Goal: Task Accomplishment & Management: Use online tool/utility

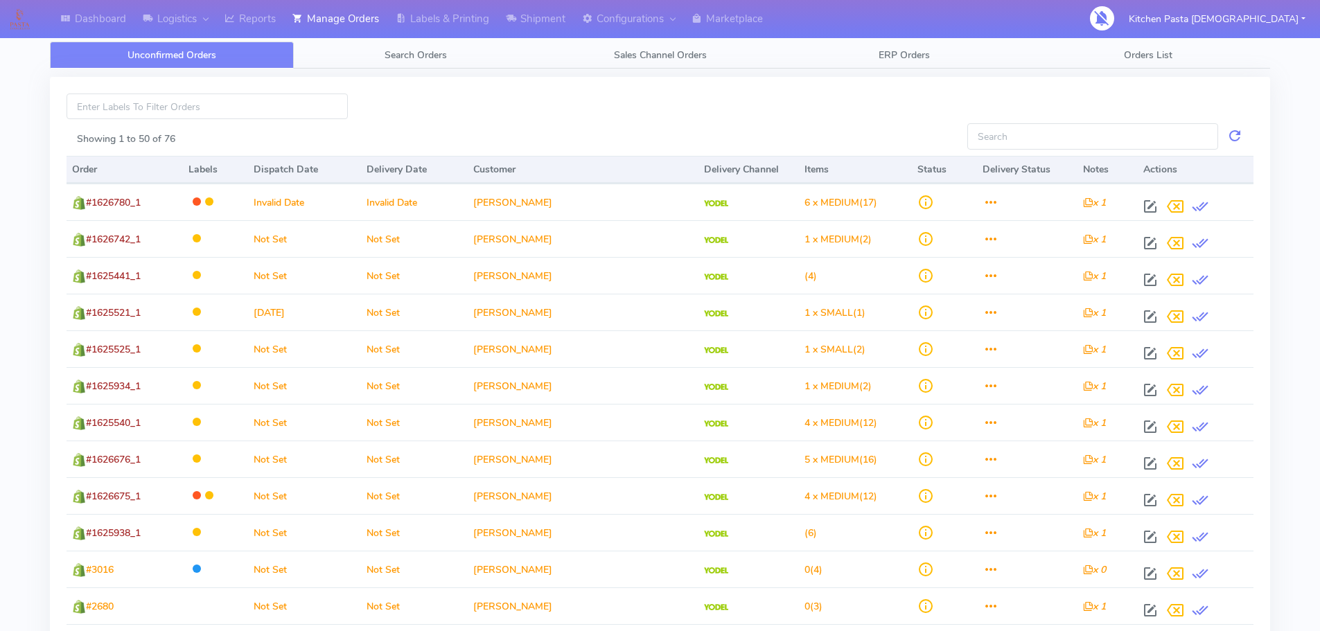
click at [250, 21] on link "Reports" at bounding box center [250, 19] width 68 height 38
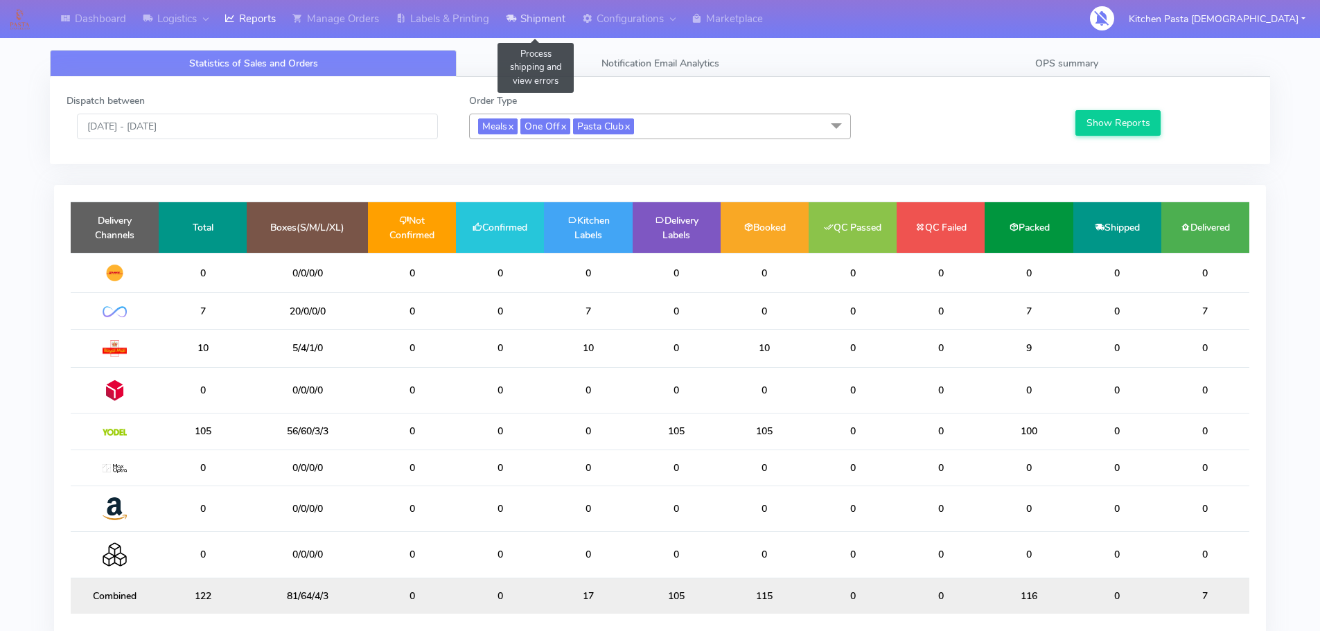
click at [532, 19] on link "Shipment" at bounding box center [535, 19] width 76 height 38
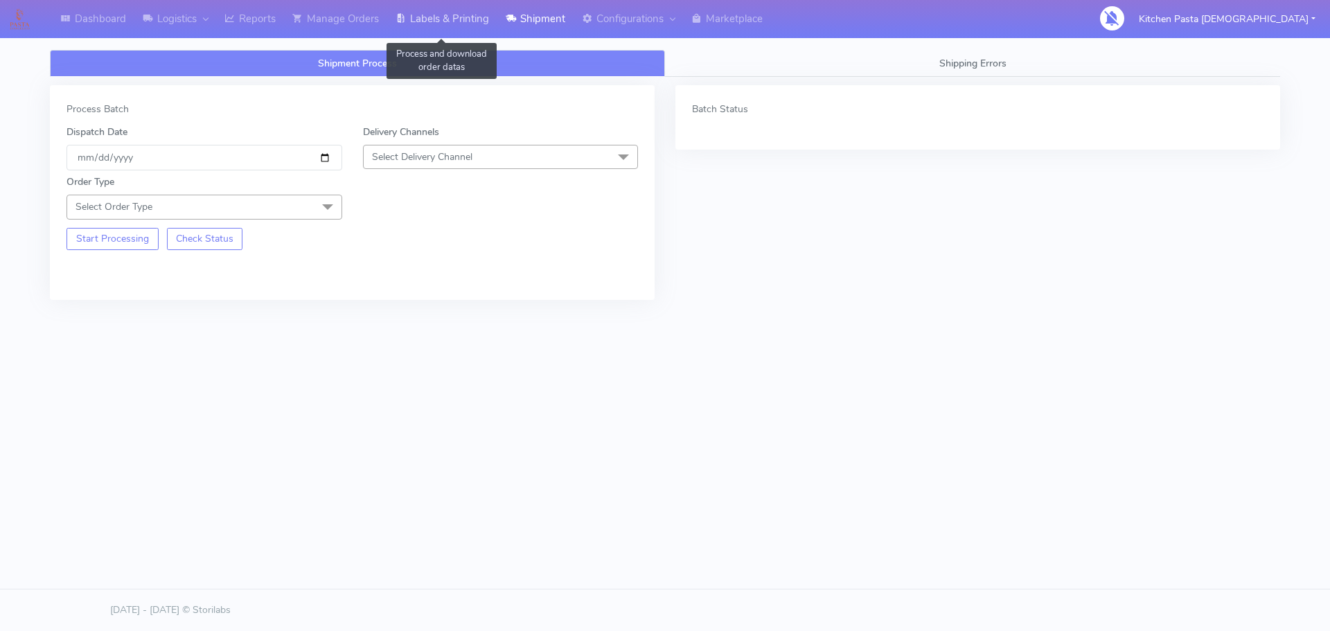
click at [457, 16] on link "Labels & Printing" at bounding box center [442, 19] width 110 height 38
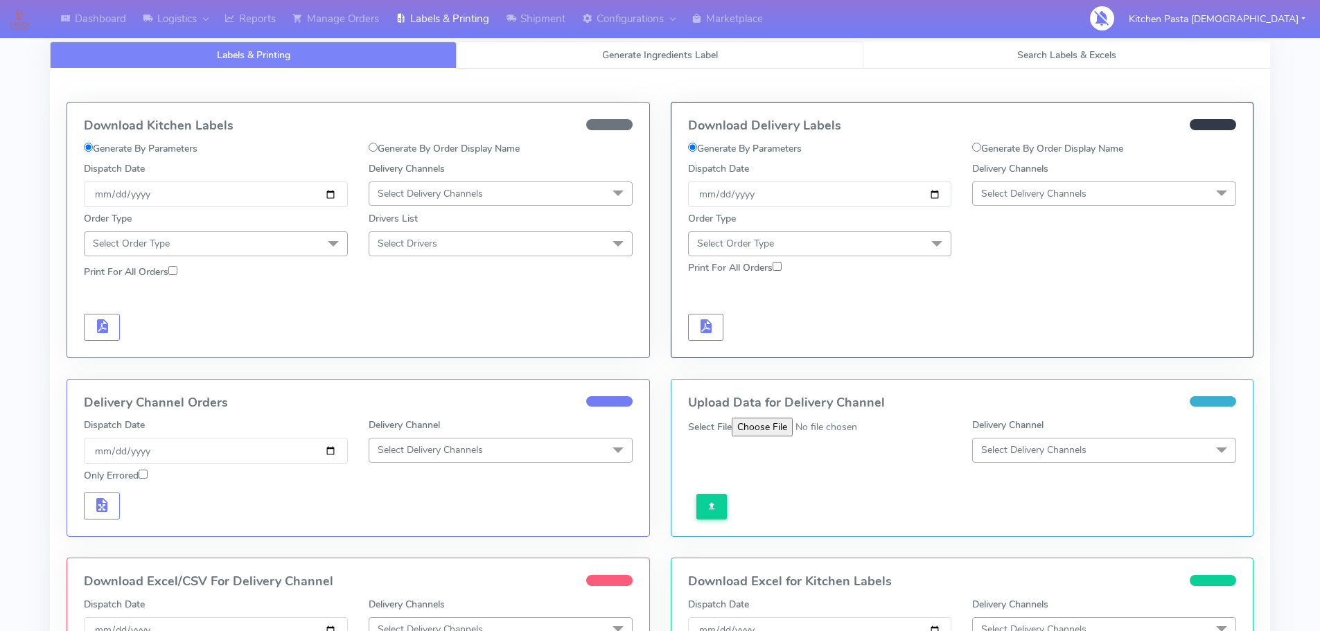
click at [734, 48] on link "Generate Ingredients Label" at bounding box center [660, 55] width 407 height 27
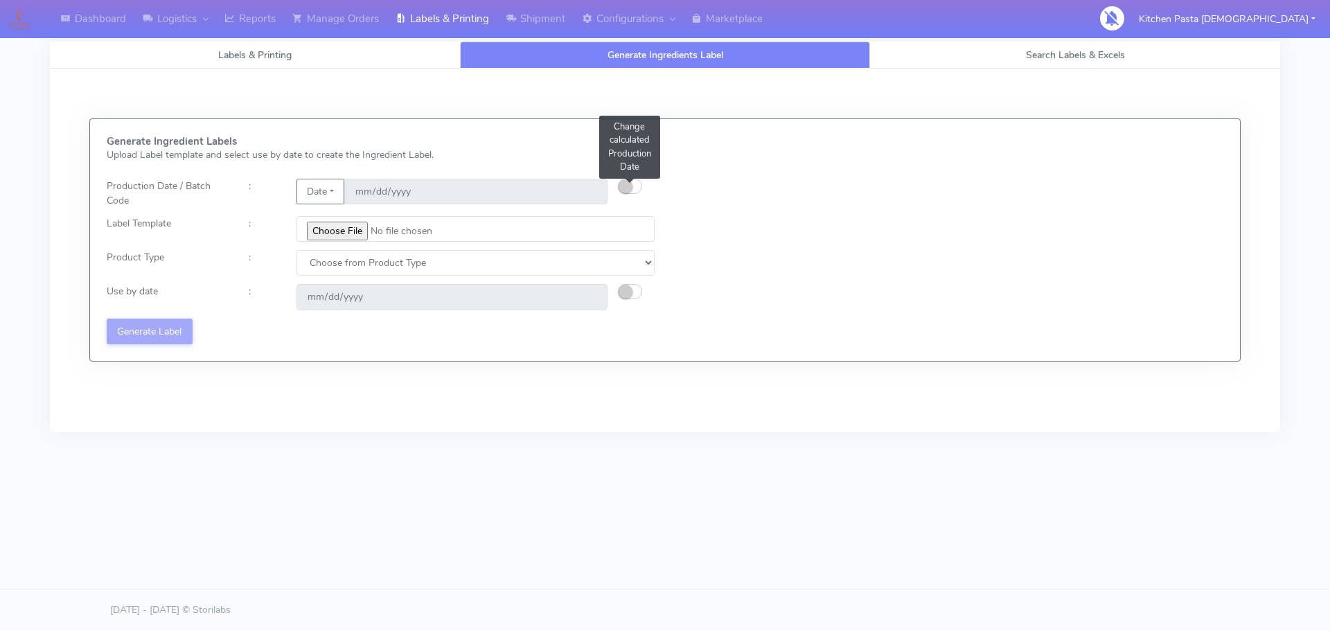
click at [633, 189] on button "button" at bounding box center [630, 186] width 24 height 15
click at [312, 184] on button "Date" at bounding box center [321, 192] width 48 height 26
click at [336, 214] on link "Code" at bounding box center [351, 219] width 109 height 23
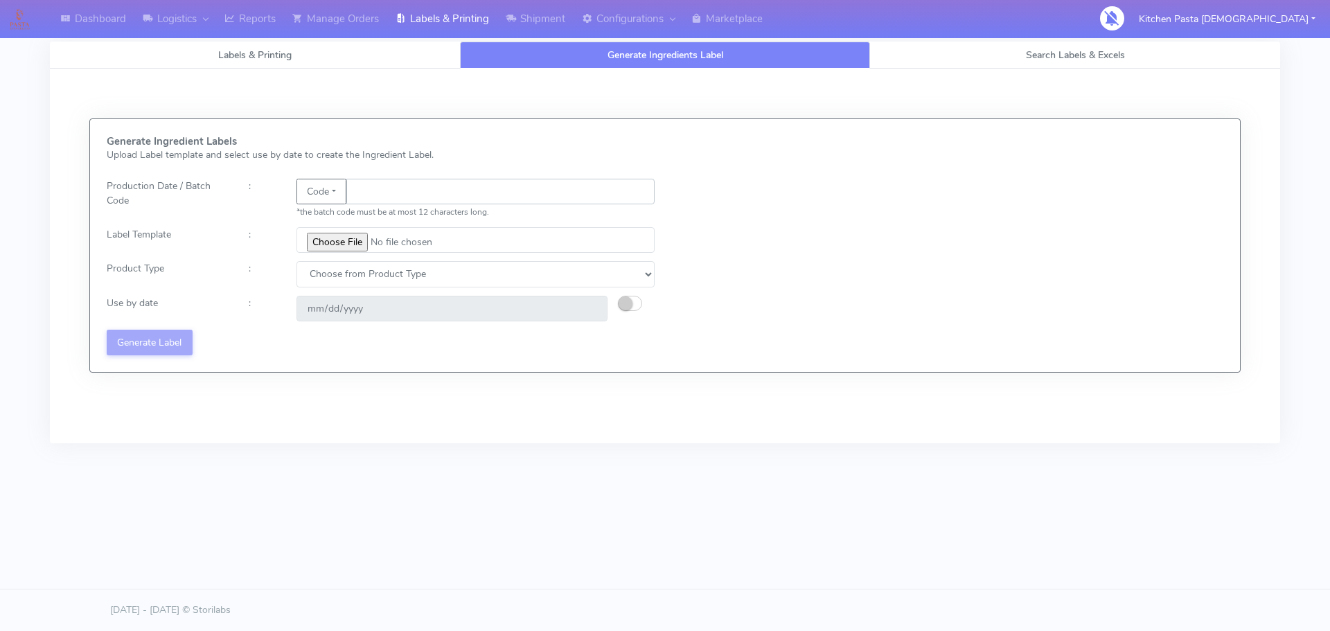
drag, startPoint x: 447, startPoint y: 195, endPoint x: 439, endPoint y: 192, distance: 8.1
click at [447, 195] on input "text" at bounding box center [500, 192] width 308 height 26
type input "25280"
click at [351, 249] on input "file" at bounding box center [476, 240] width 358 height 26
type input "C:\fakepath\Beef & Chianti Lasagne 1 v3.jpg"
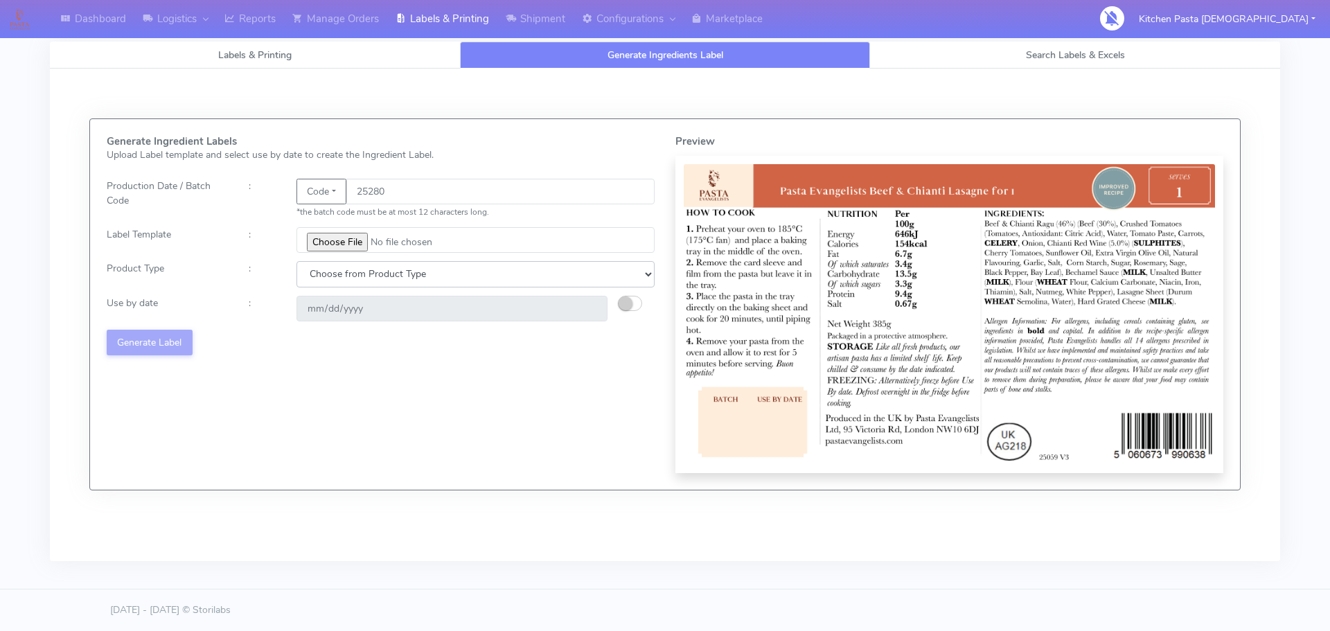
click at [414, 272] on select "Choose from Product Type ECOM ERETAIL CIRCULAR CIRC_DESERTS LASAGNE" at bounding box center [476, 274] width 358 height 26
click at [297, 261] on select "Choose from Product Type ECOM ERETAIL CIRCULAR CIRC_DESERTS LASAGNE" at bounding box center [476, 274] width 358 height 26
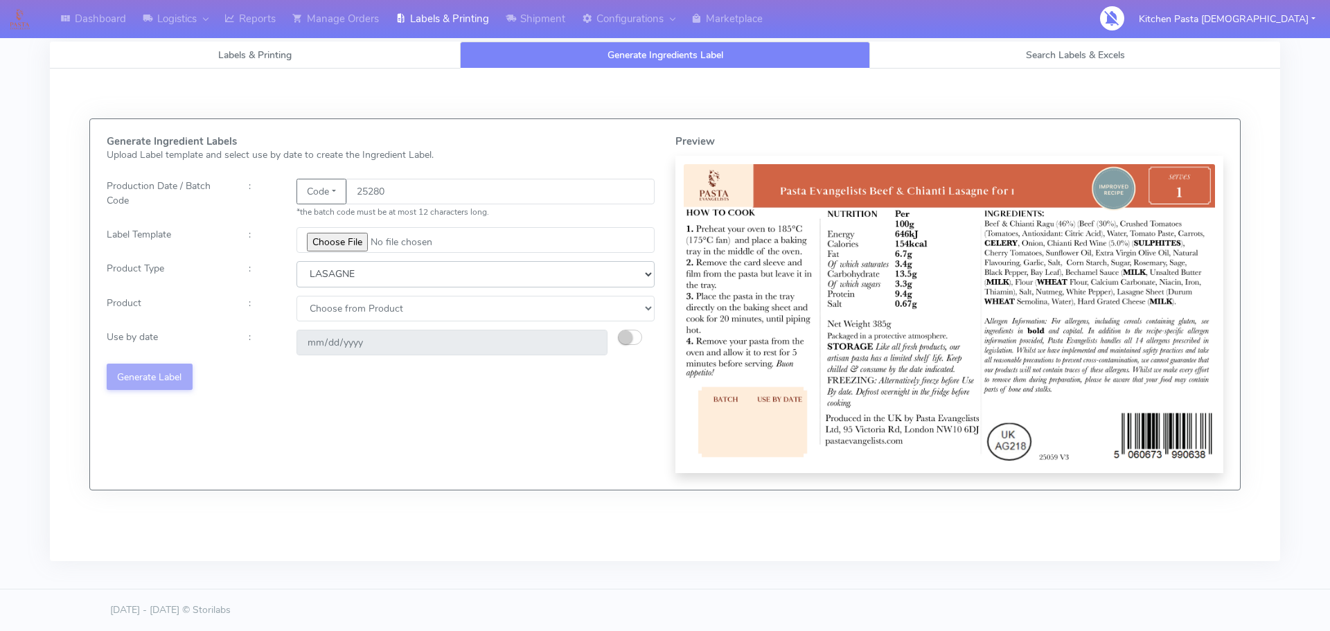
select select "1"
click at [297, 261] on select "Choose from Product Type ECOM ERETAIL CIRCULAR CIRC_DESERTS LASAGNE" at bounding box center [476, 274] width 358 height 26
select select
click at [404, 278] on select "Choose from Product Type ECOM ERETAIL CIRCULAR CIRC_DESERTS LASAGNE" at bounding box center [476, 274] width 358 height 26
select select "4"
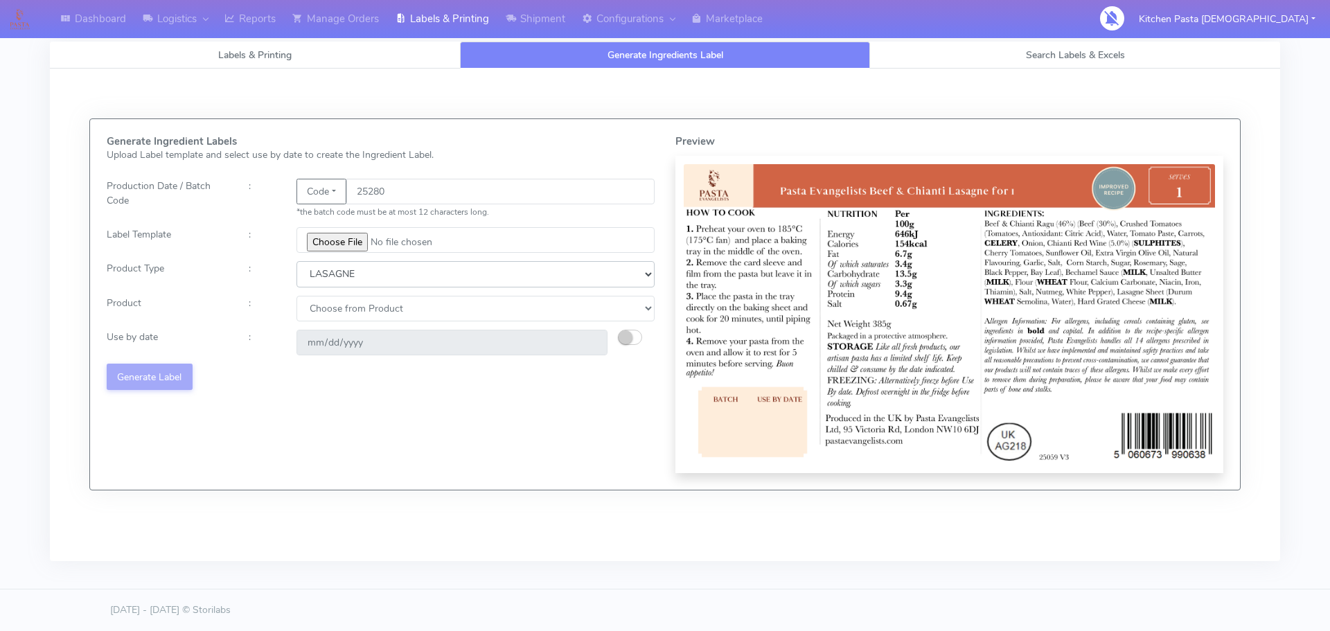
click at [297, 261] on select "Choose from Product Type ECOM ERETAIL CIRCULAR CIRC_DESERTS LASAGNE" at bounding box center [476, 274] width 358 height 26
click at [363, 298] on select "Choose from Product LASAGNE" at bounding box center [476, 309] width 358 height 26
select select "0"
click at [297, 296] on select "Choose from Product LASAGNE" at bounding box center [476, 309] width 358 height 26
drag, startPoint x: 392, startPoint y: 352, endPoint x: 685, endPoint y: 358, distance: 293.1
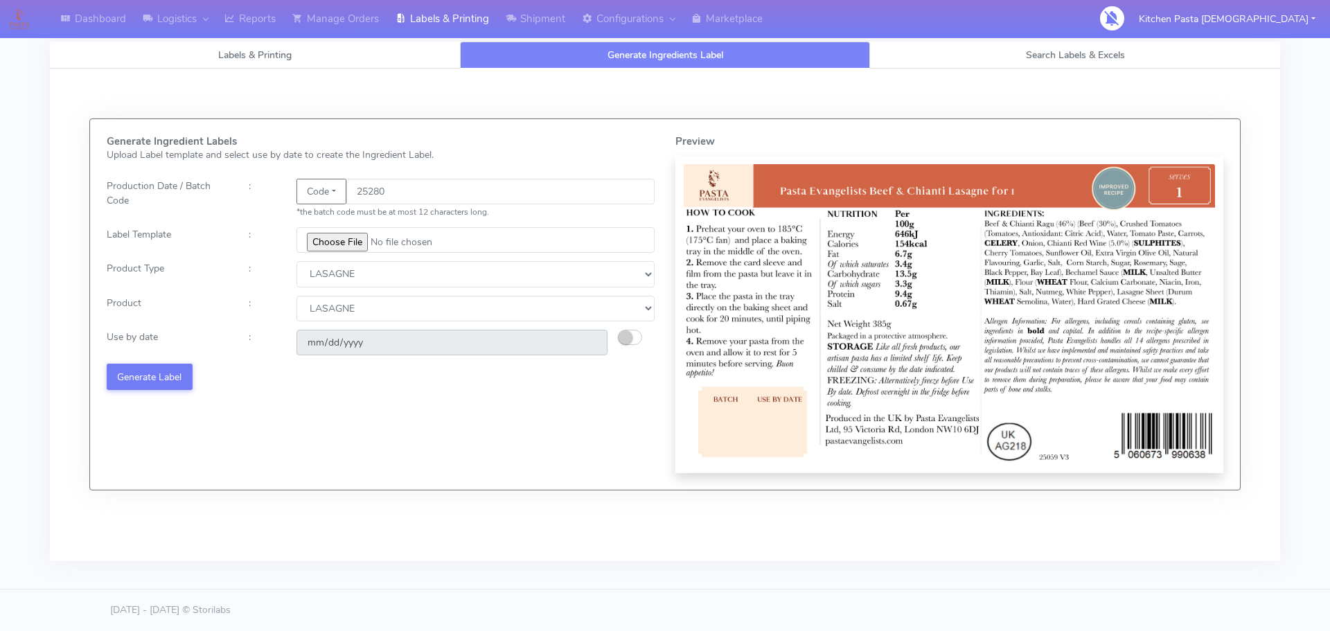
click at [393, 353] on input "[DATE]" at bounding box center [452, 343] width 311 height 26
click at [639, 338] on button "button" at bounding box center [630, 337] width 24 height 15
click at [594, 345] on input "[DATE]" at bounding box center [452, 343] width 311 height 26
type input "[DATE]"
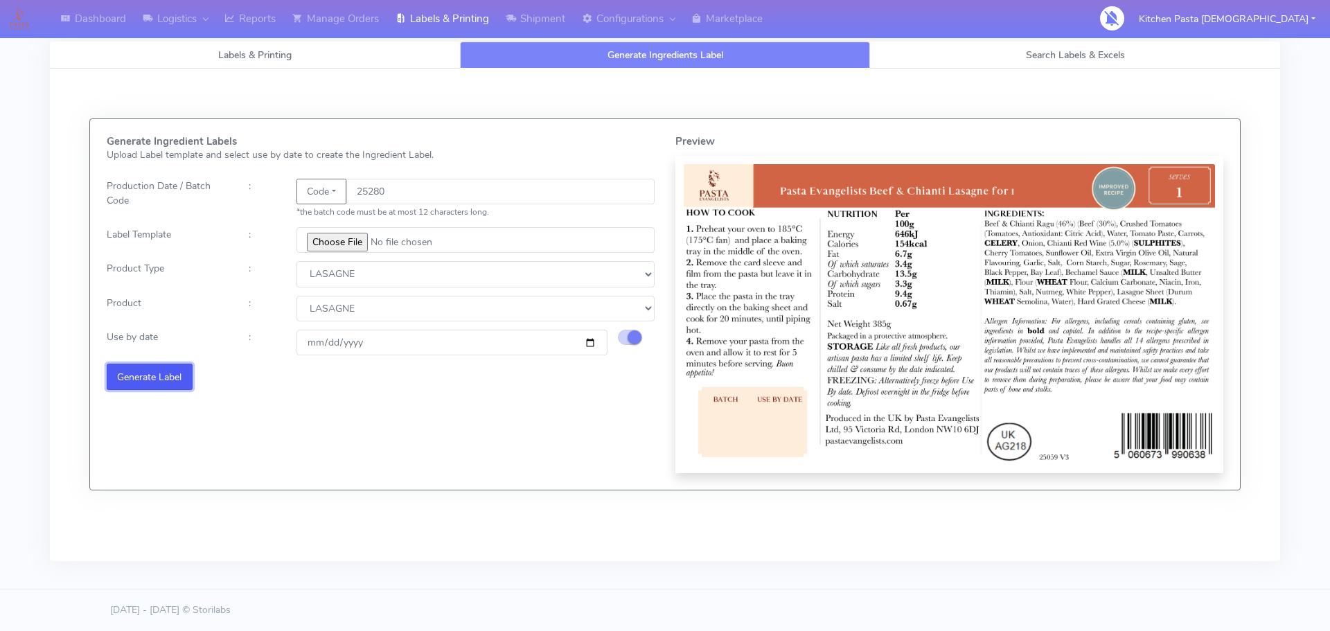
click at [167, 380] on button "Generate Label" at bounding box center [150, 377] width 86 height 26
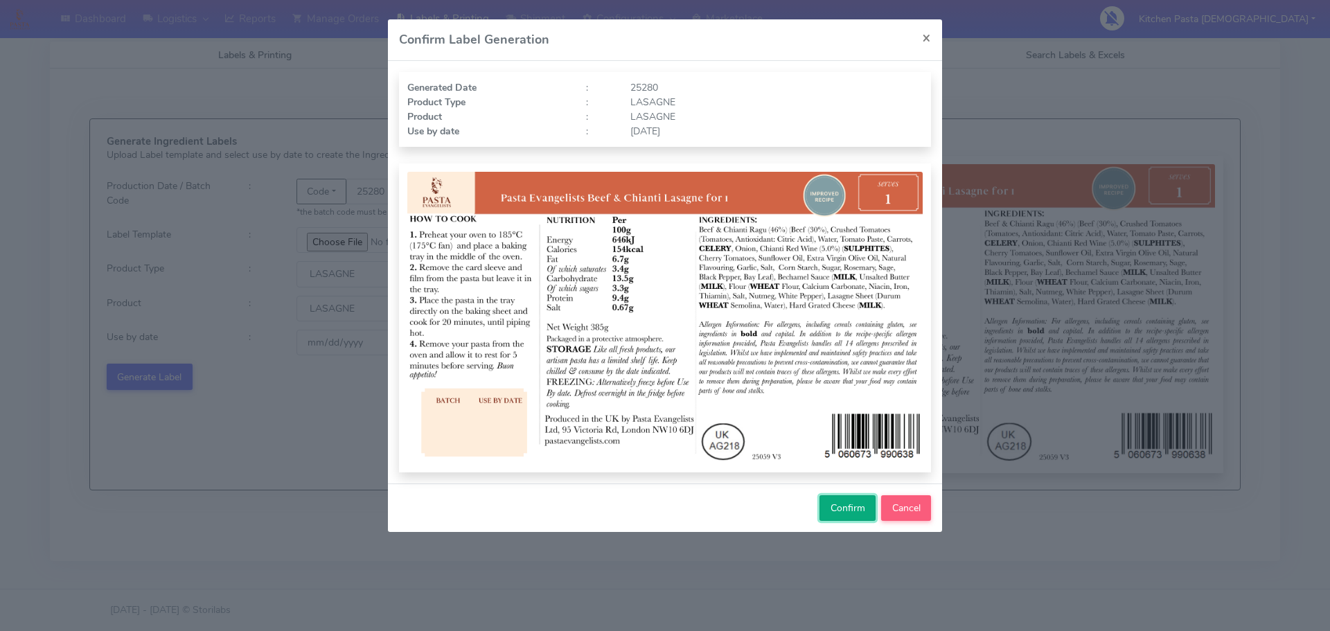
click at [836, 507] on span "Confirm" at bounding box center [848, 508] width 35 height 13
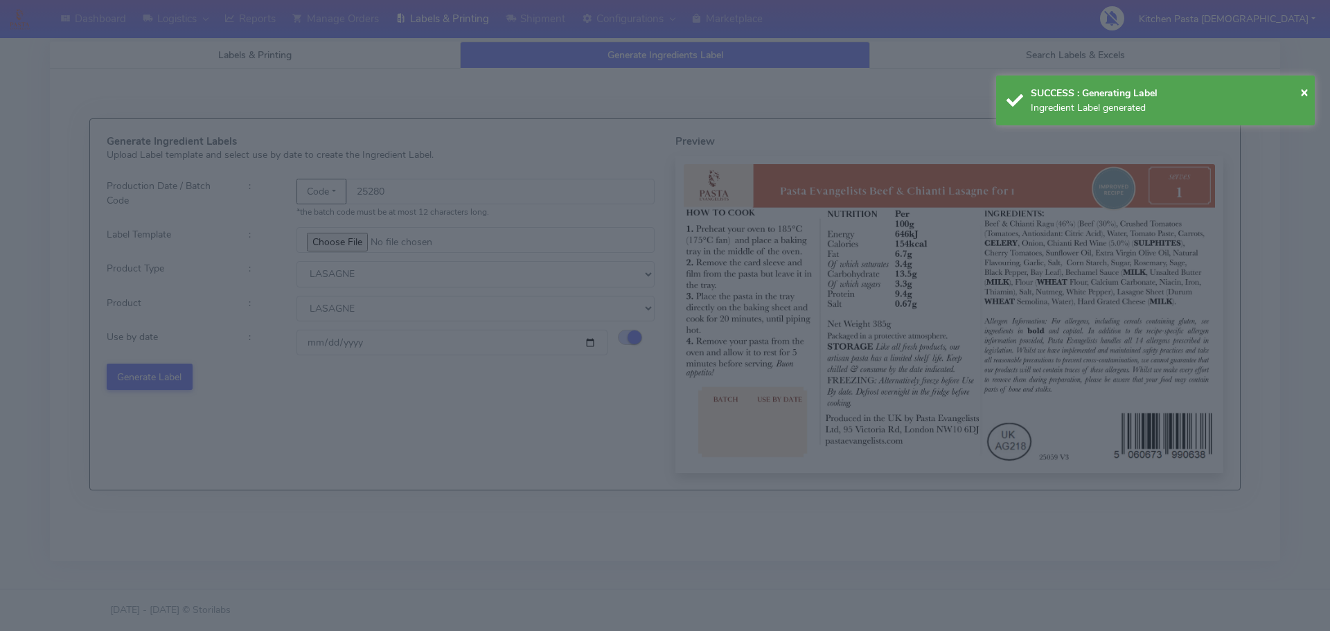
select select
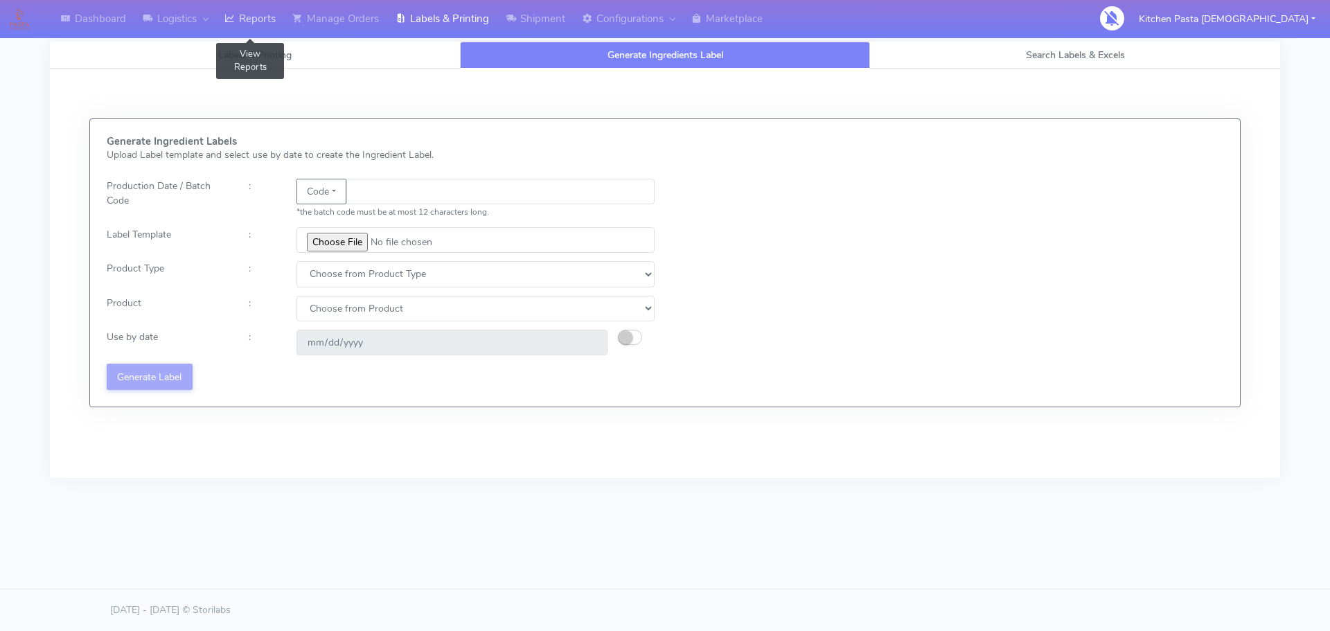
click at [266, 26] on link "Reports" at bounding box center [250, 19] width 68 height 38
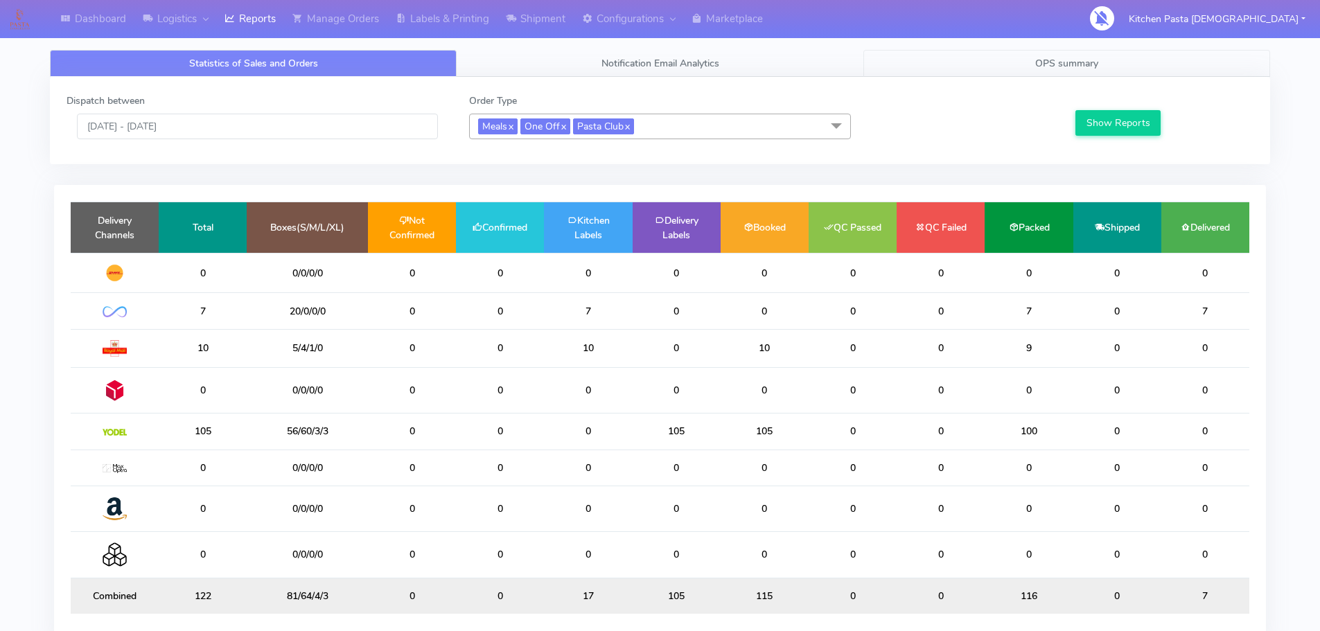
click at [1088, 76] on tabset "Statistics of Sales and Orders Notification Email Analytics OPS summary Dispatc…" at bounding box center [660, 359] width 1220 height 618
click at [1095, 57] on span "OPS summary" at bounding box center [1066, 63] width 63 height 13
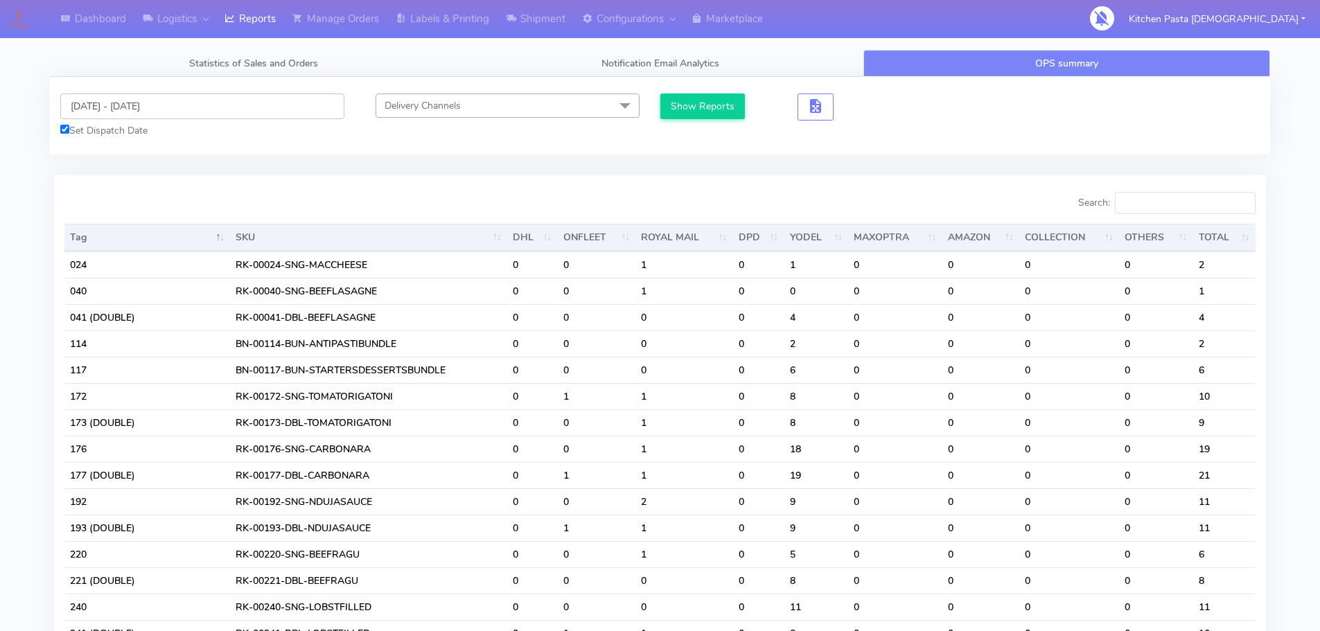
click at [209, 97] on input "[DATE] - [DATE]" at bounding box center [202, 107] width 284 height 26
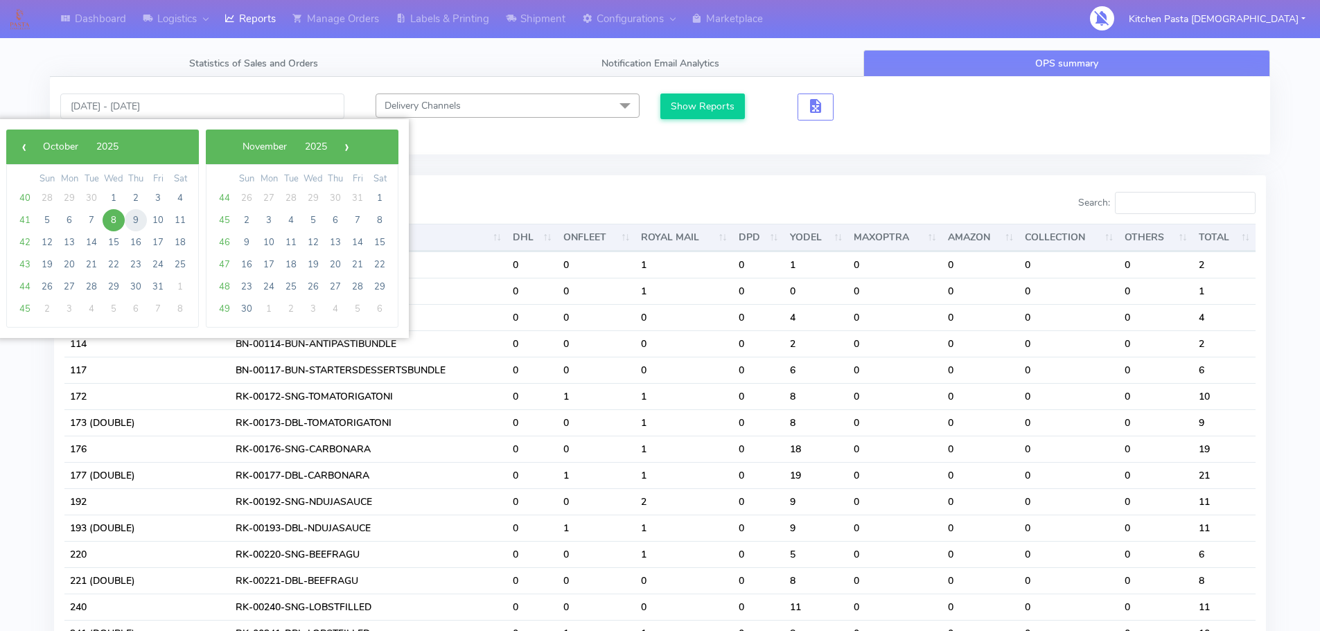
click at [135, 218] on span "9" at bounding box center [136, 220] width 22 height 22
type input "[DATE] - [DATE]"
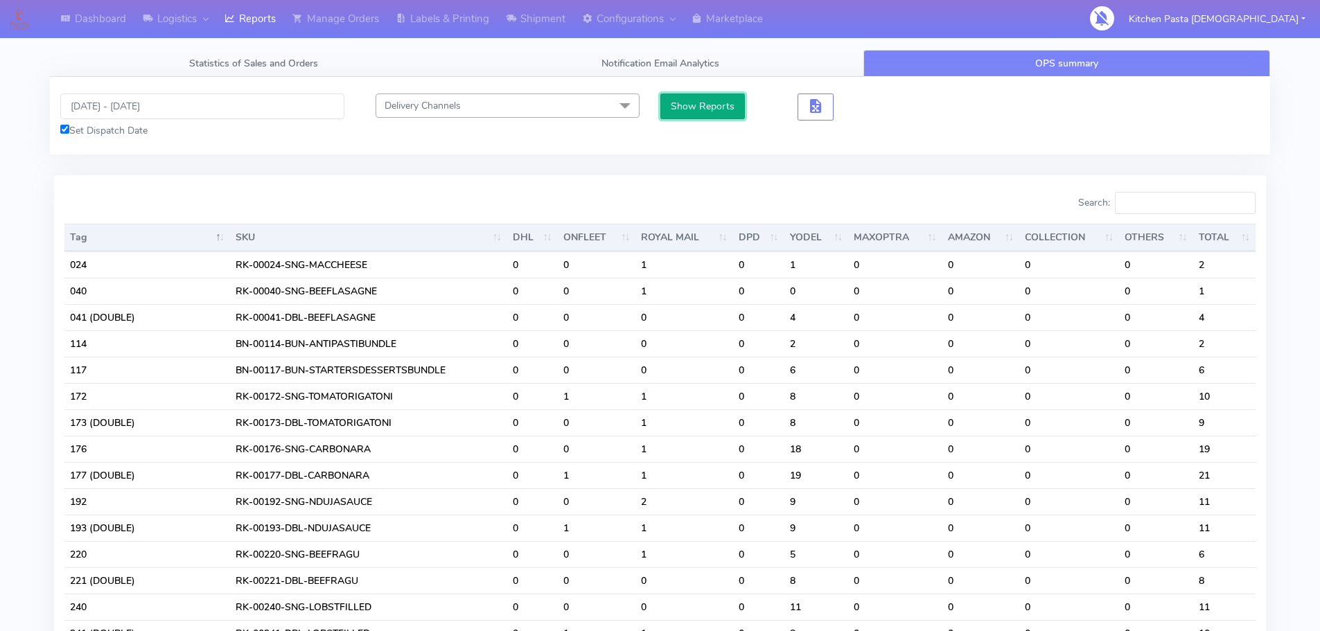
click at [692, 103] on button "Show Reports" at bounding box center [702, 107] width 85 height 26
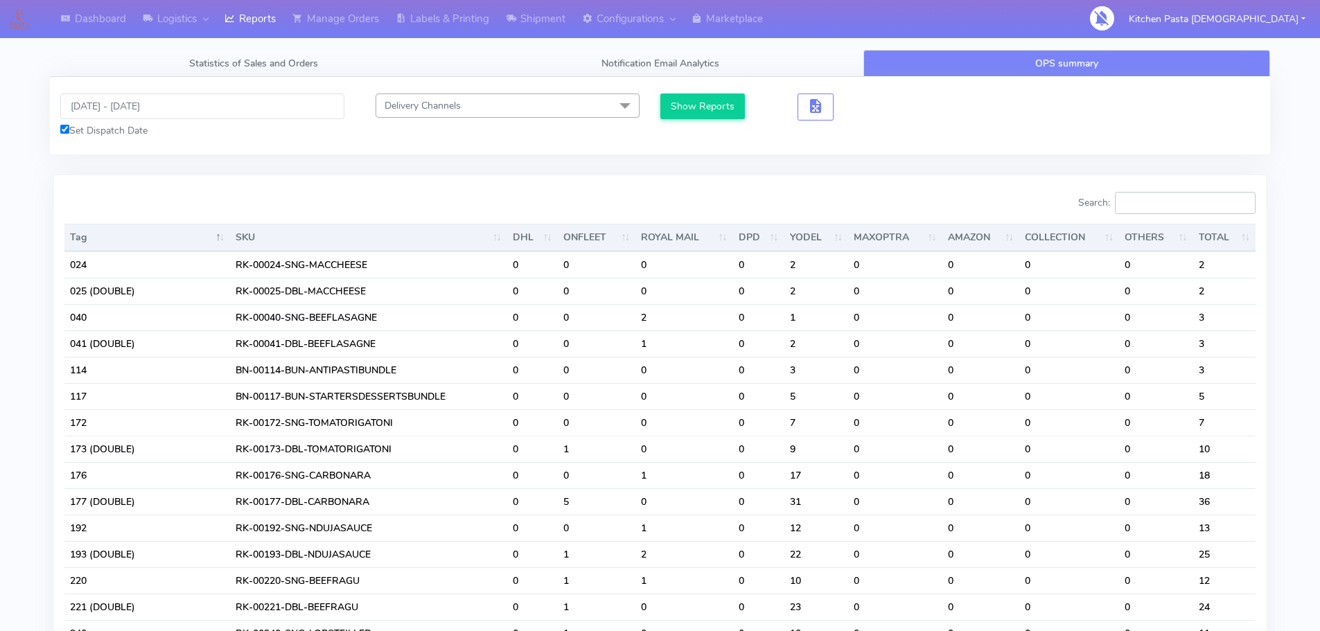
click at [1160, 208] on input "Search:" at bounding box center [1185, 203] width 141 height 22
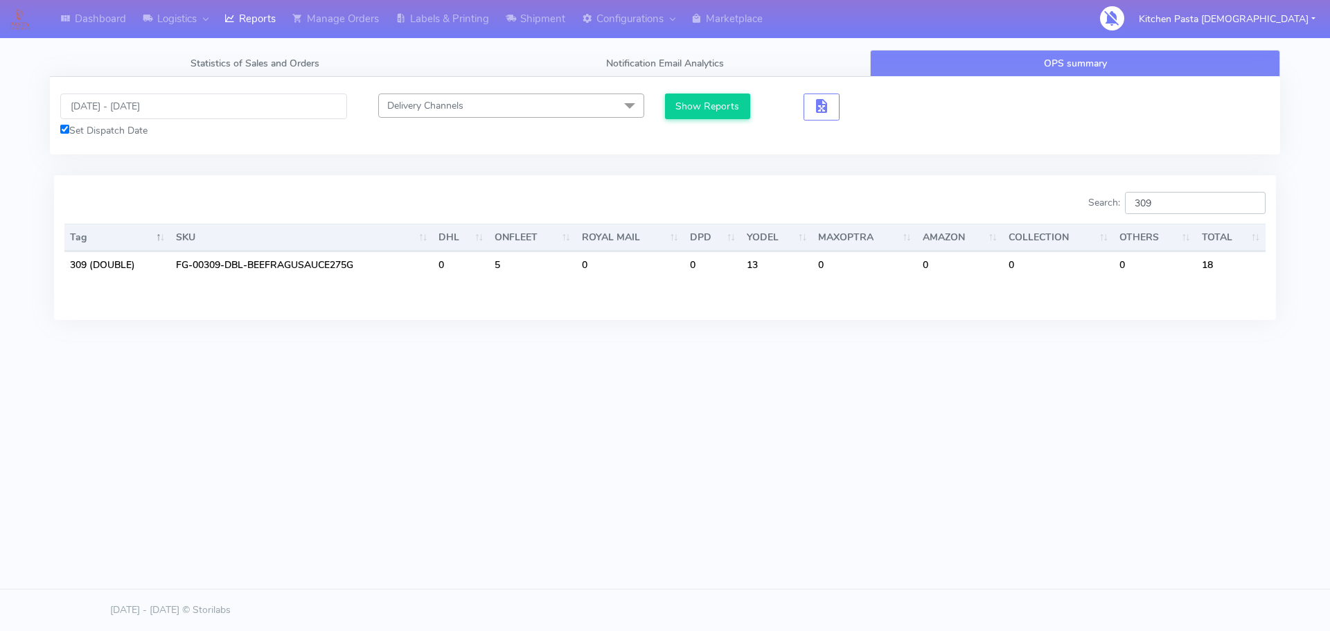
drag, startPoint x: 1187, startPoint y: 201, endPoint x: 1126, endPoint y: 212, distance: 62.0
click at [1133, 211] on label "Search: 309" at bounding box center [1176, 203] width 177 height 22
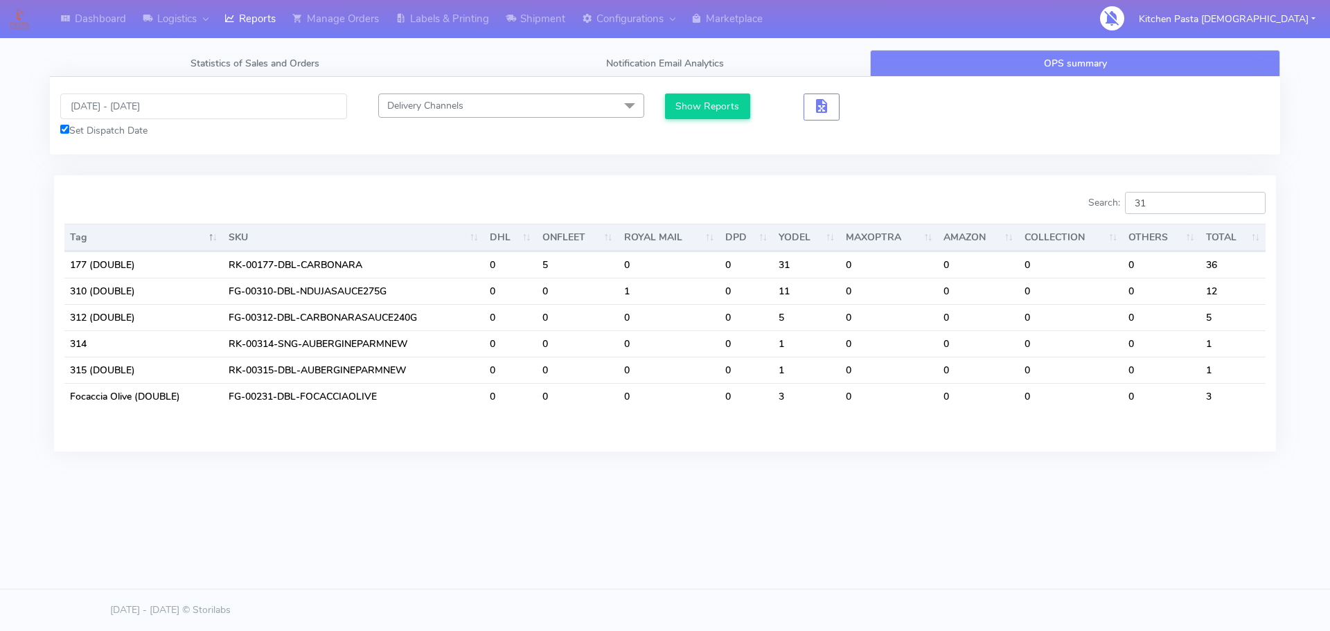
type input "3"
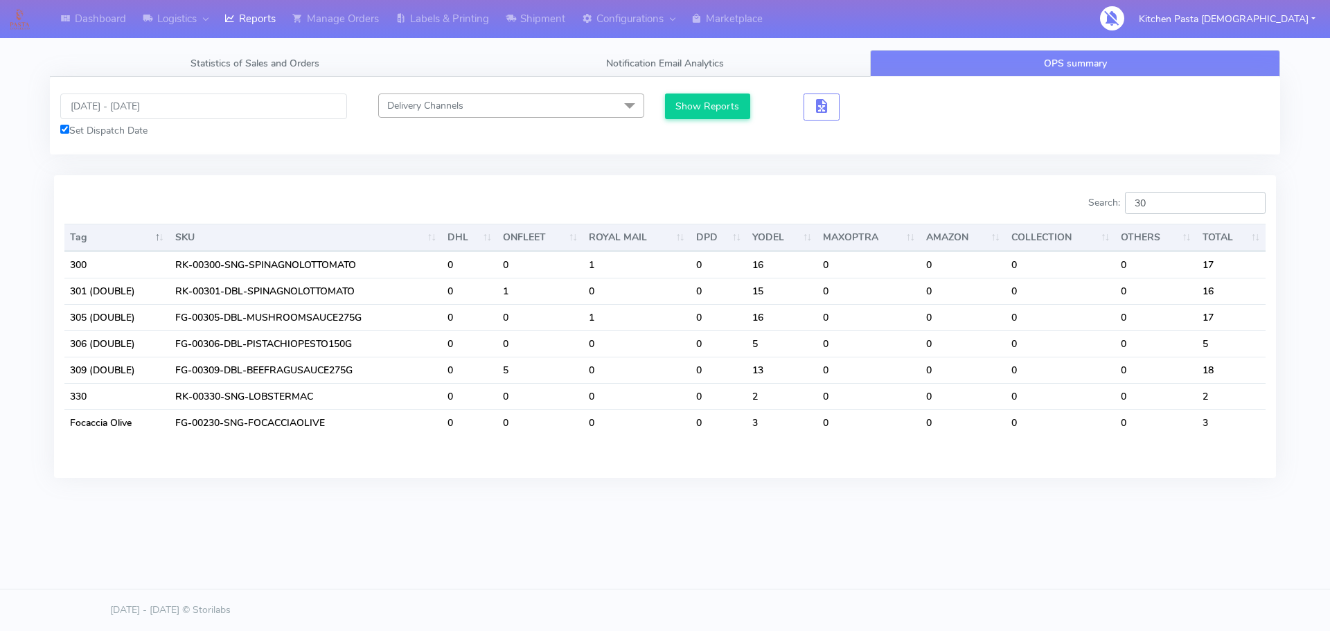
type input "3"
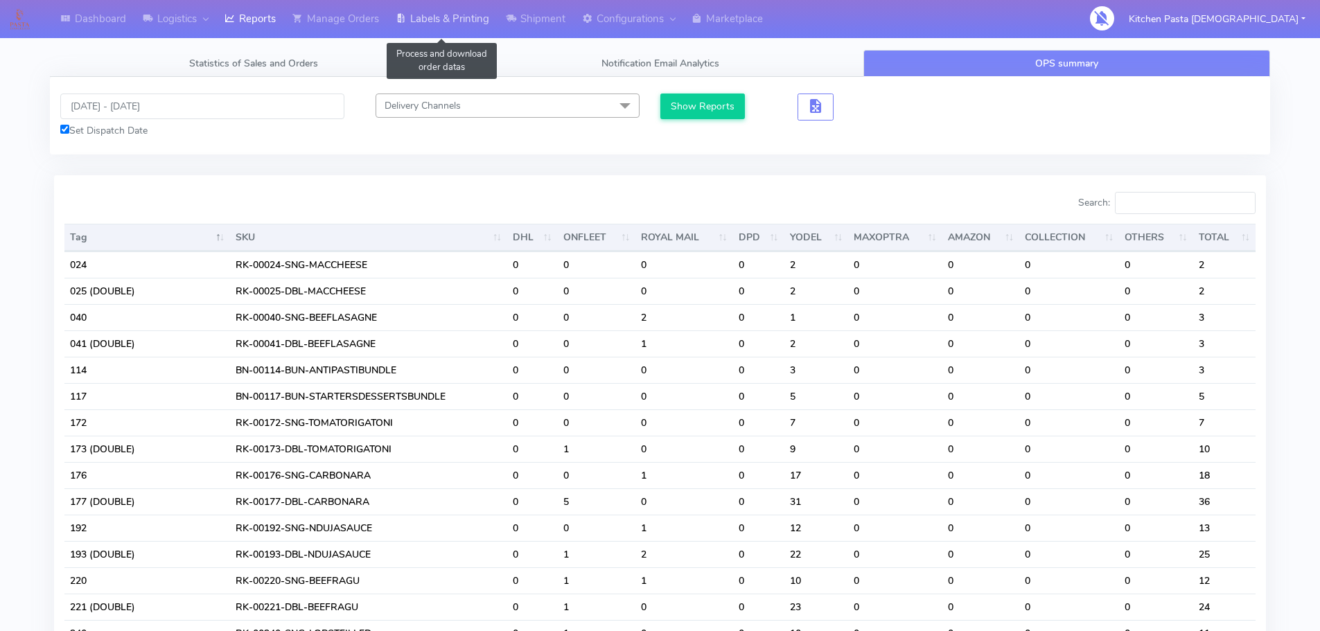
click at [447, 33] on link "Labels & Printing" at bounding box center [442, 19] width 110 height 38
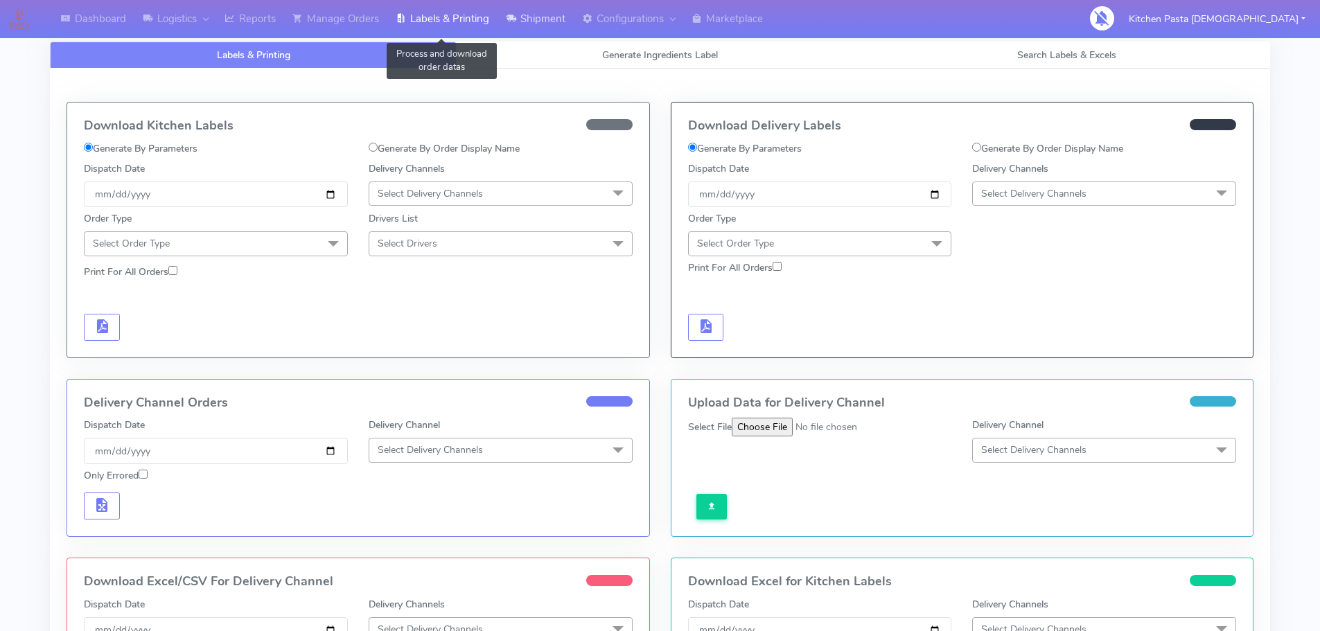
select select
click at [558, 57] on link "Generate Ingredients Label" at bounding box center [660, 55] width 407 height 27
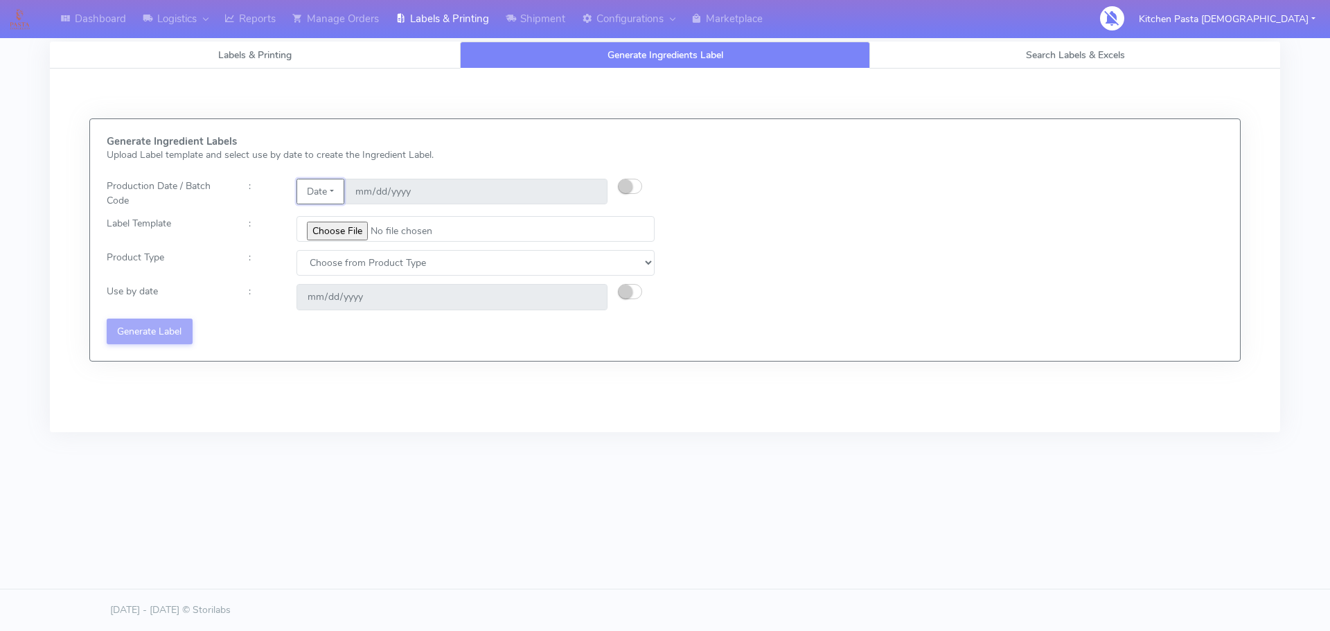
click at [328, 190] on button "Date" at bounding box center [321, 192] width 48 height 26
click at [339, 224] on link "Code" at bounding box center [351, 219] width 109 height 23
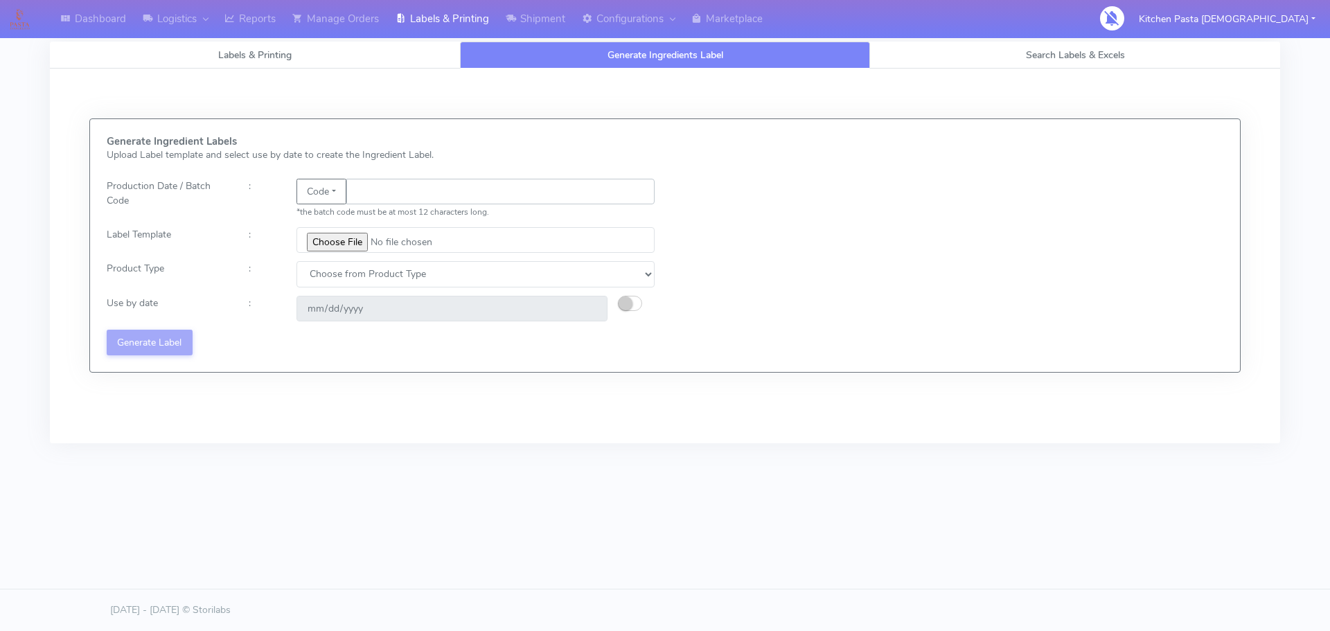
click at [387, 183] on input "text" at bounding box center [500, 192] width 308 height 26
type input "25279"
click at [355, 229] on input "file" at bounding box center [476, 240] width 358 height 26
type input "C:\fakepath\Spicy Prawn Mac and Cheese v1.jpg"
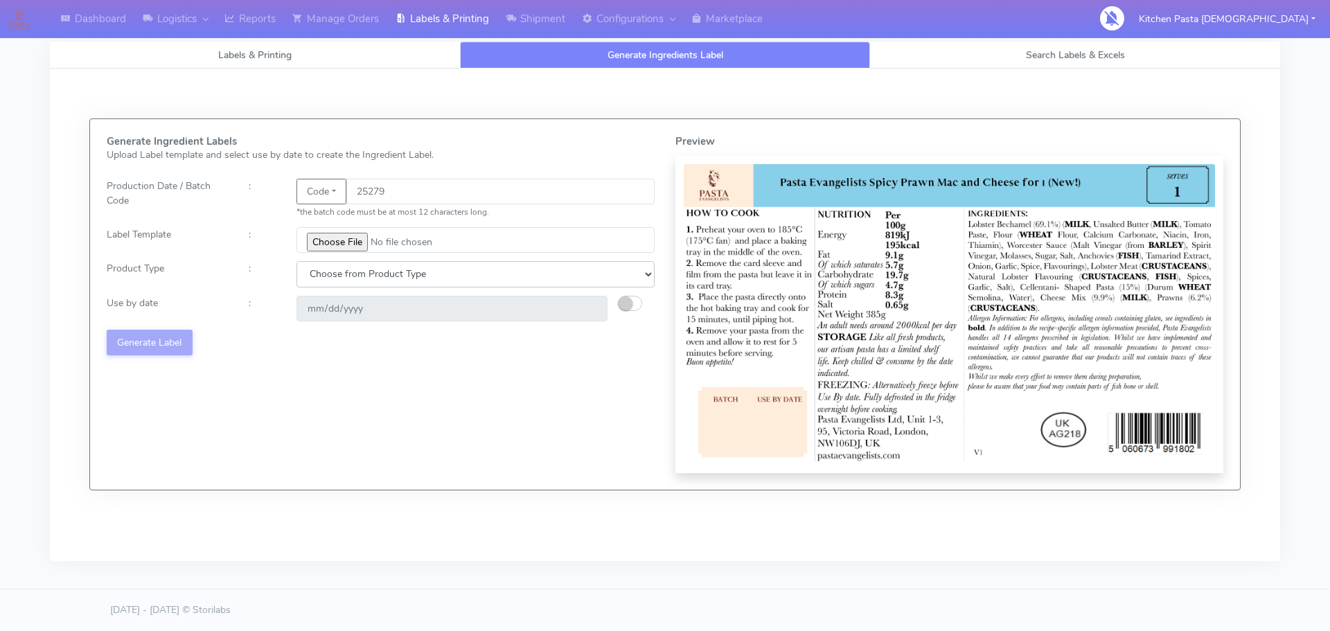
click at [410, 265] on select "Choose from Product Type ECOM ERETAIL CIRCULAR CIRC_DESERTS LASAGNE" at bounding box center [476, 274] width 358 height 26
select select "4"
click at [297, 261] on select "Choose from Product Type ECOM ERETAIL CIRCULAR CIRC_DESERTS LASAGNE" at bounding box center [476, 274] width 358 height 26
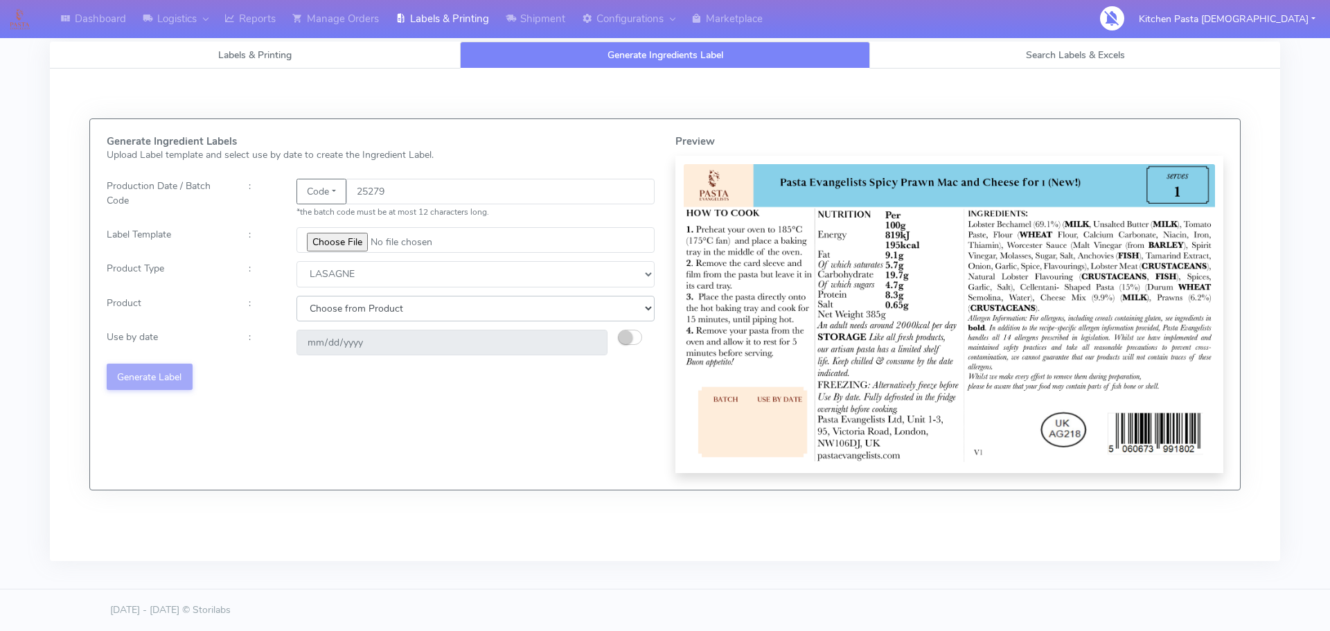
click at [351, 313] on select "Choose from Product LASAGNE" at bounding box center [476, 309] width 358 height 26
select select "0"
click at [297, 296] on select "Choose from Product LASAGNE" at bounding box center [476, 309] width 358 height 26
click at [625, 339] on small "button" at bounding box center [626, 337] width 14 height 14
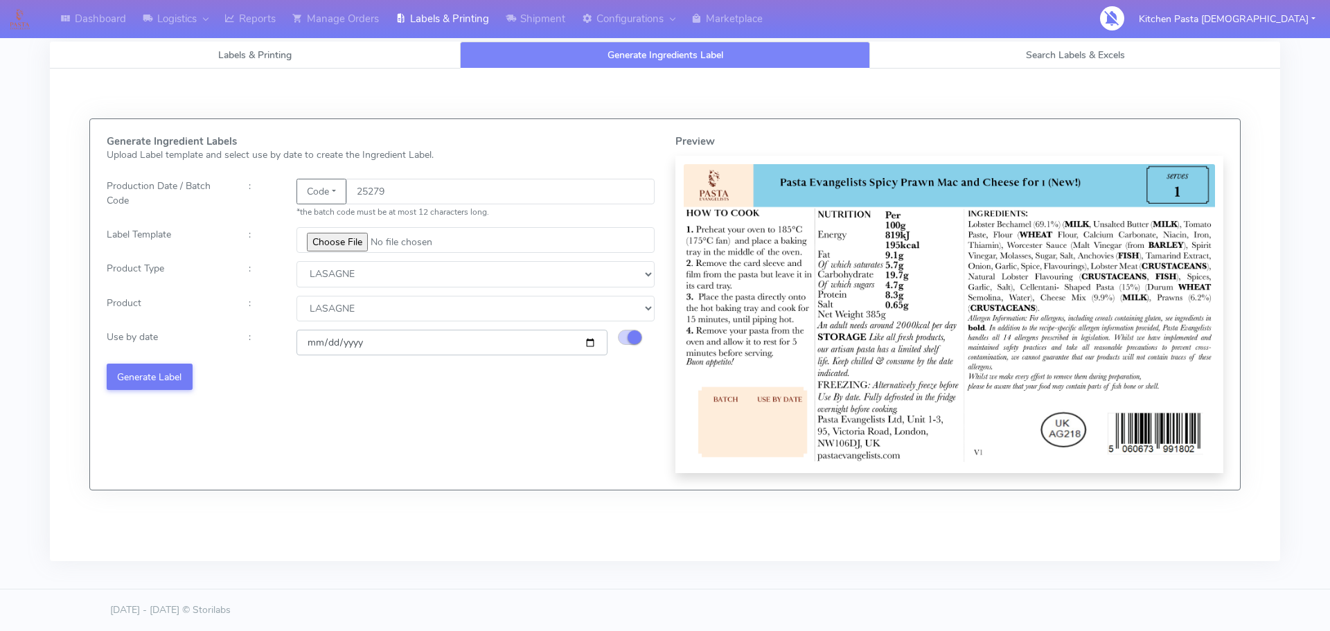
click at [592, 342] on input "[DATE]" at bounding box center [452, 343] width 311 height 26
type input "[DATE]"
click at [173, 379] on button "Generate Label" at bounding box center [150, 377] width 86 height 26
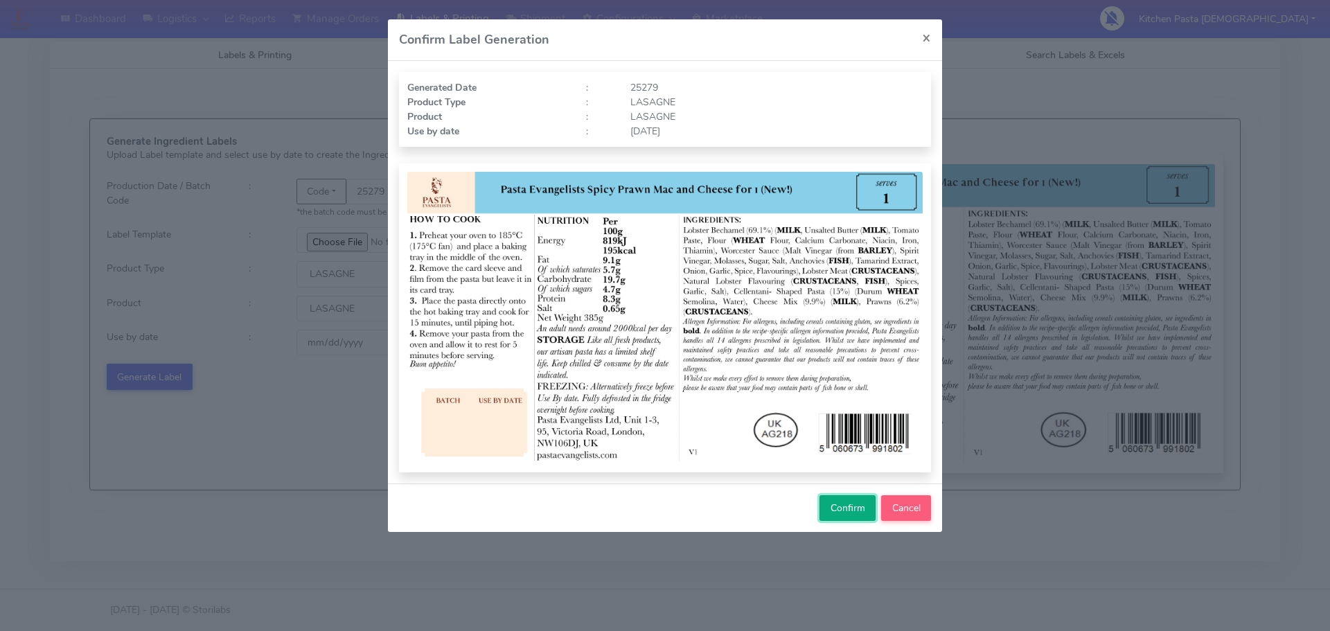
click at [840, 500] on button "Confirm" at bounding box center [848, 508] width 56 height 26
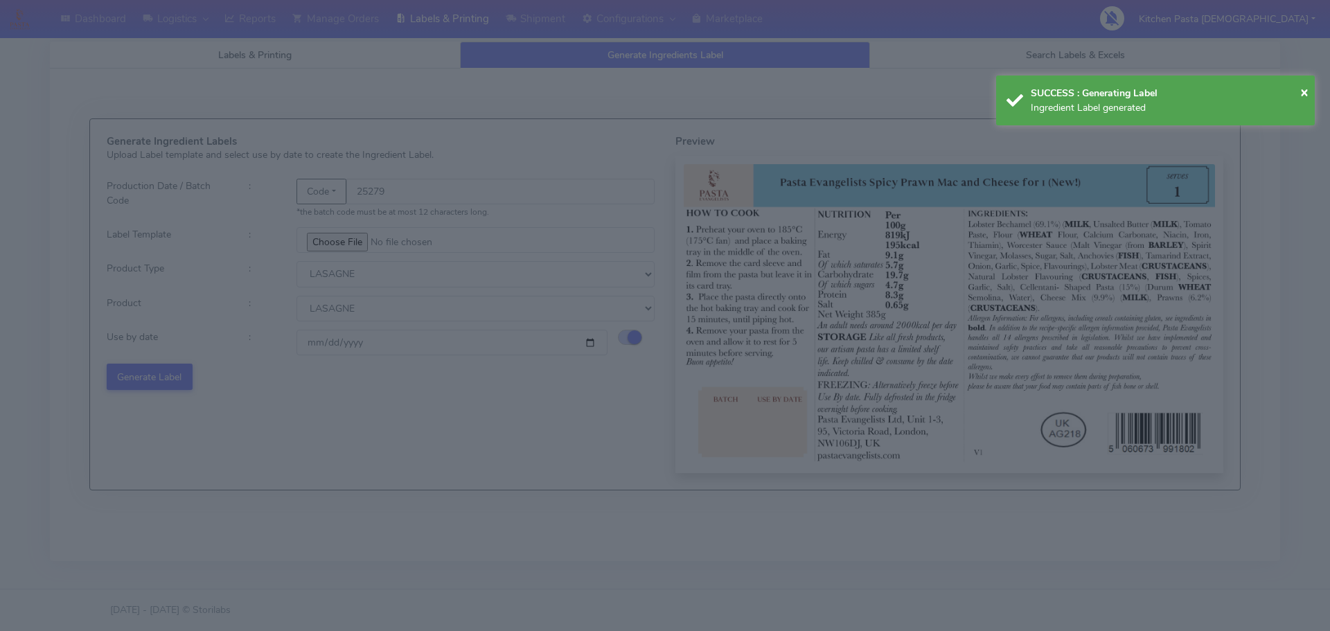
select select
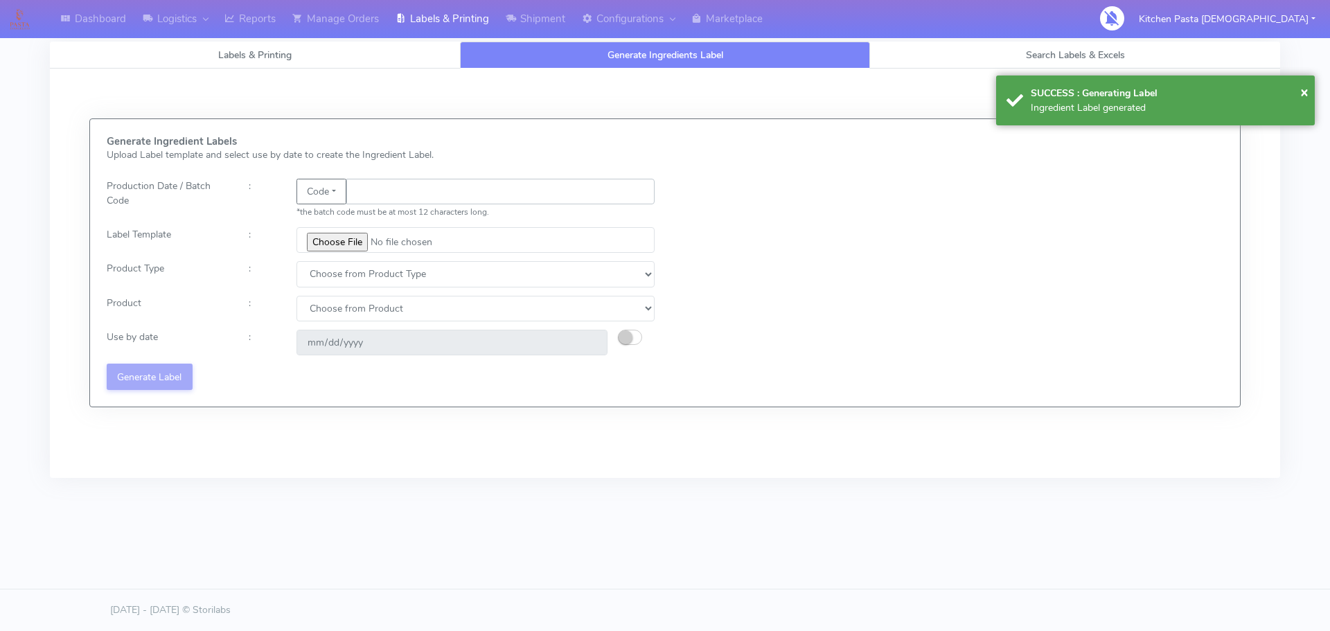
click at [404, 193] on input "text" at bounding box center [500, 192] width 308 height 26
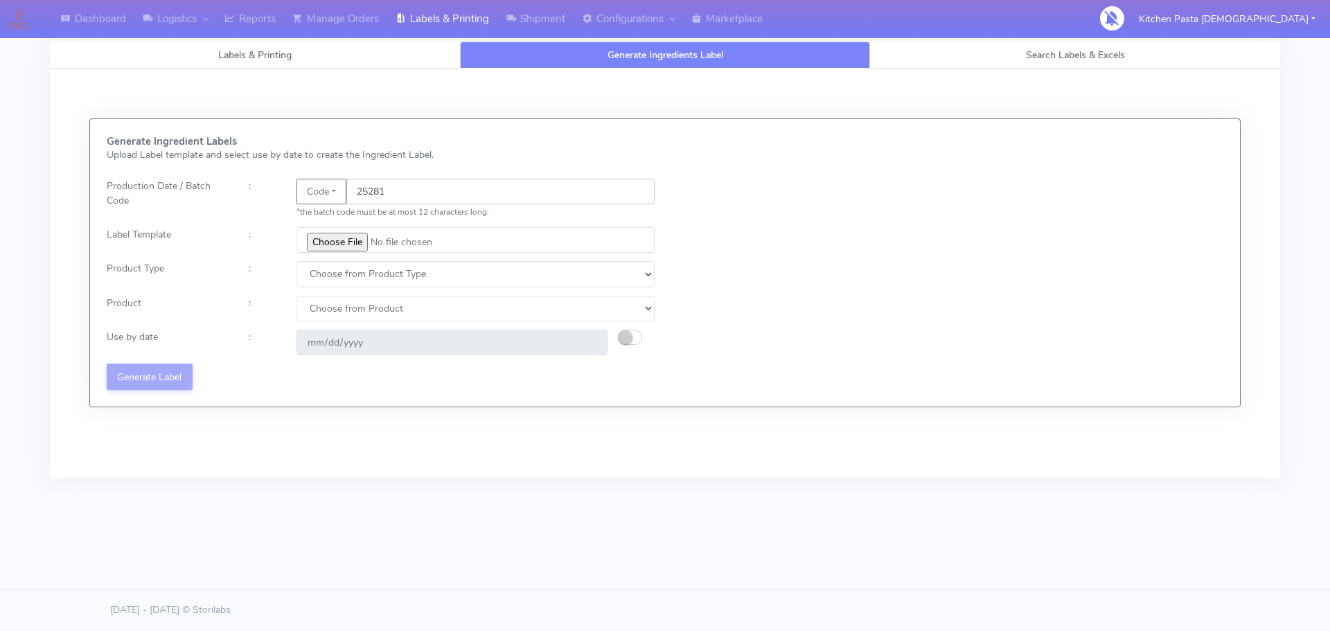
type input "25281"
click at [331, 244] on input "file" at bounding box center [476, 240] width 358 height 26
type input "C:\fakepath\Pasta Evangelists truffle mac & cheese for 1_V2.jpg"
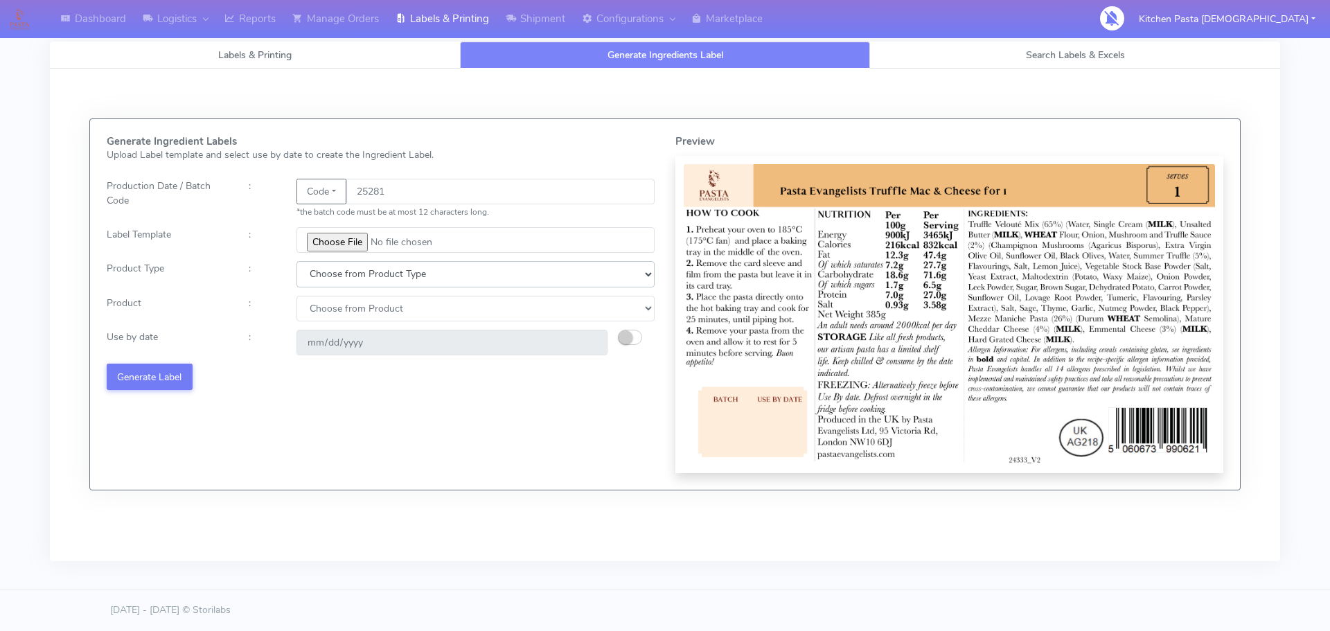
drag, startPoint x: 342, startPoint y: 276, endPoint x: 335, endPoint y: 285, distance: 11.0
click at [342, 276] on select "Choose from Product Type ECOM ERETAIL CIRCULAR CIRC_DESERTS LASAGNE" at bounding box center [476, 274] width 358 height 26
select select "4"
click at [297, 261] on select "Choose from Product Type ECOM ERETAIL CIRCULAR CIRC_DESERTS LASAGNE" at bounding box center [476, 274] width 358 height 26
click at [326, 308] on select "Choose from Product LASAGNE" at bounding box center [476, 309] width 358 height 26
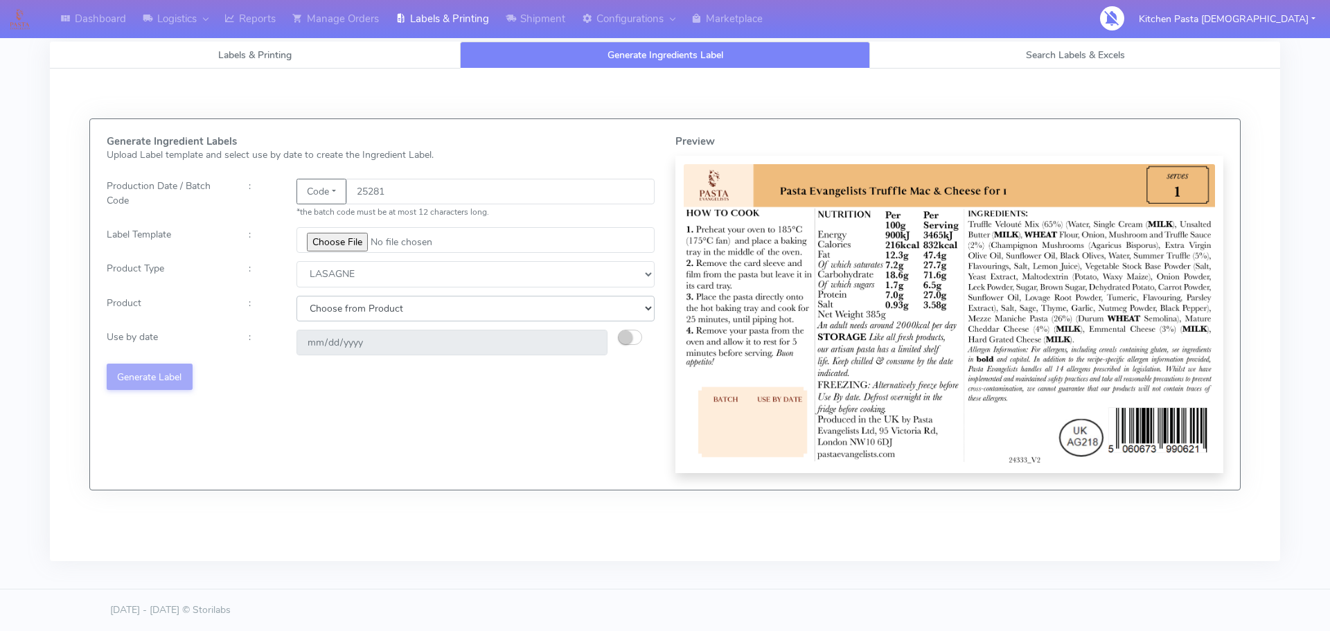
select select "0"
click at [297, 296] on select "Choose from Product LASAGNE" at bounding box center [476, 309] width 358 height 26
click at [631, 339] on small "button" at bounding box center [626, 337] width 14 height 14
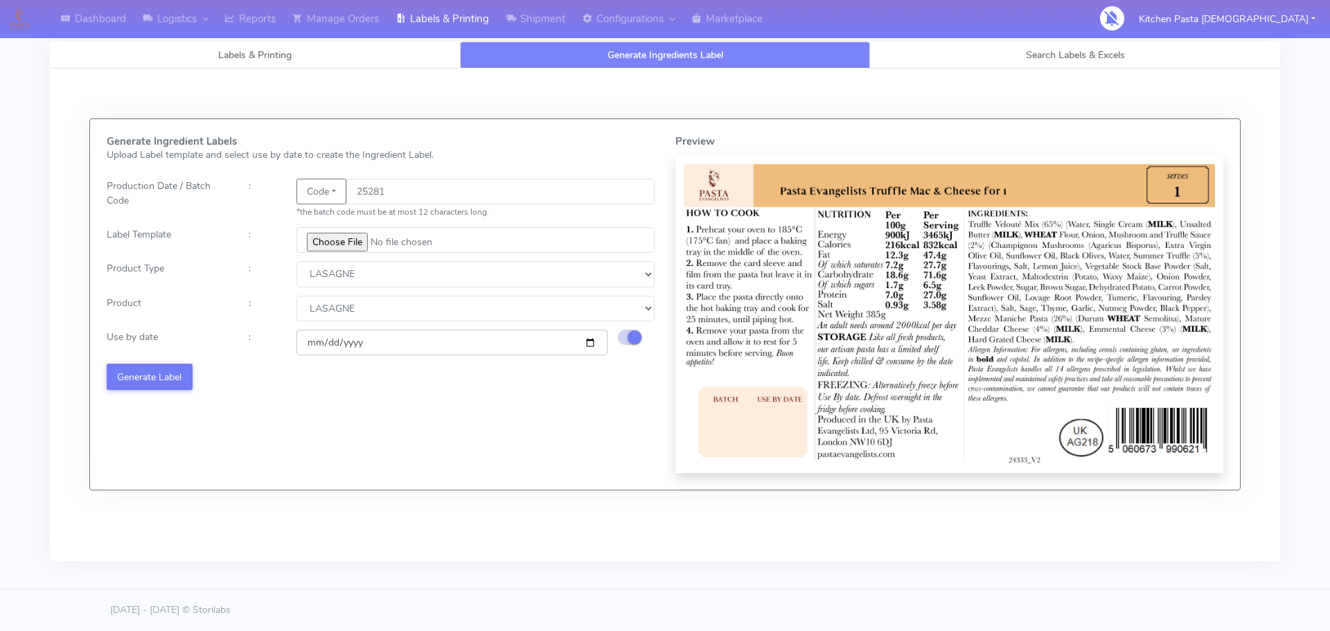
click at [587, 343] on input "[DATE]" at bounding box center [452, 343] width 311 height 26
type input "[DATE]"
click at [143, 369] on button "Generate Label" at bounding box center [150, 377] width 86 height 26
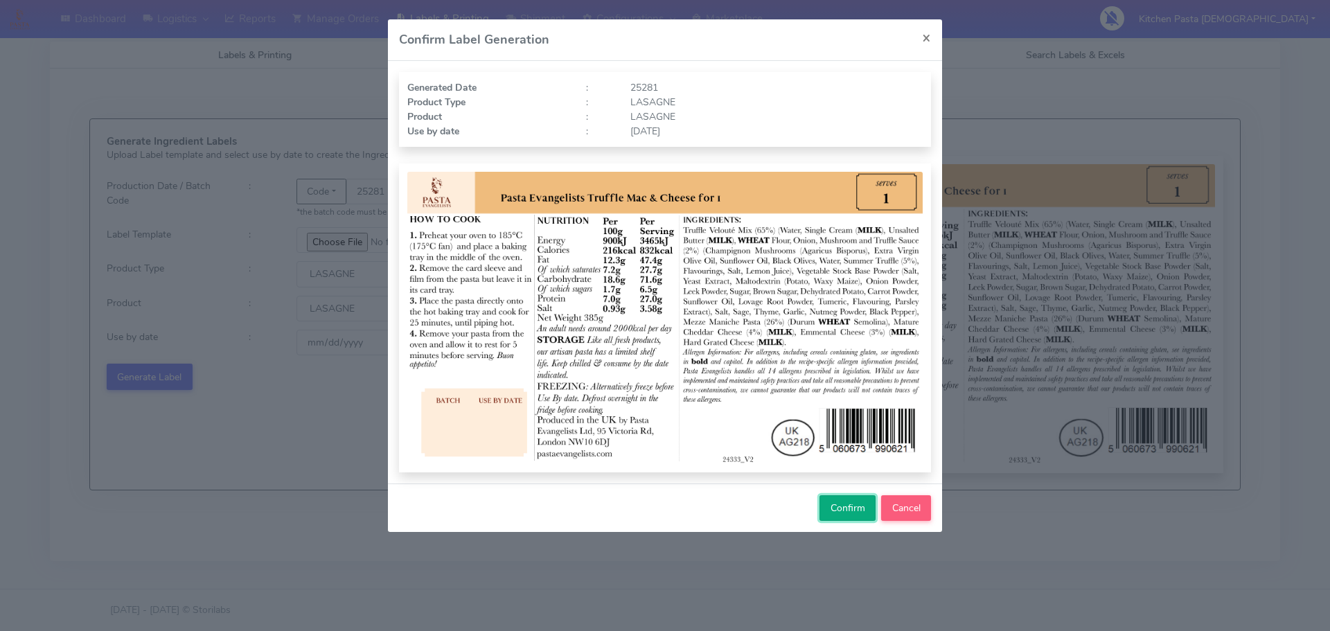
click at [831, 504] on span "Confirm" at bounding box center [848, 508] width 35 height 13
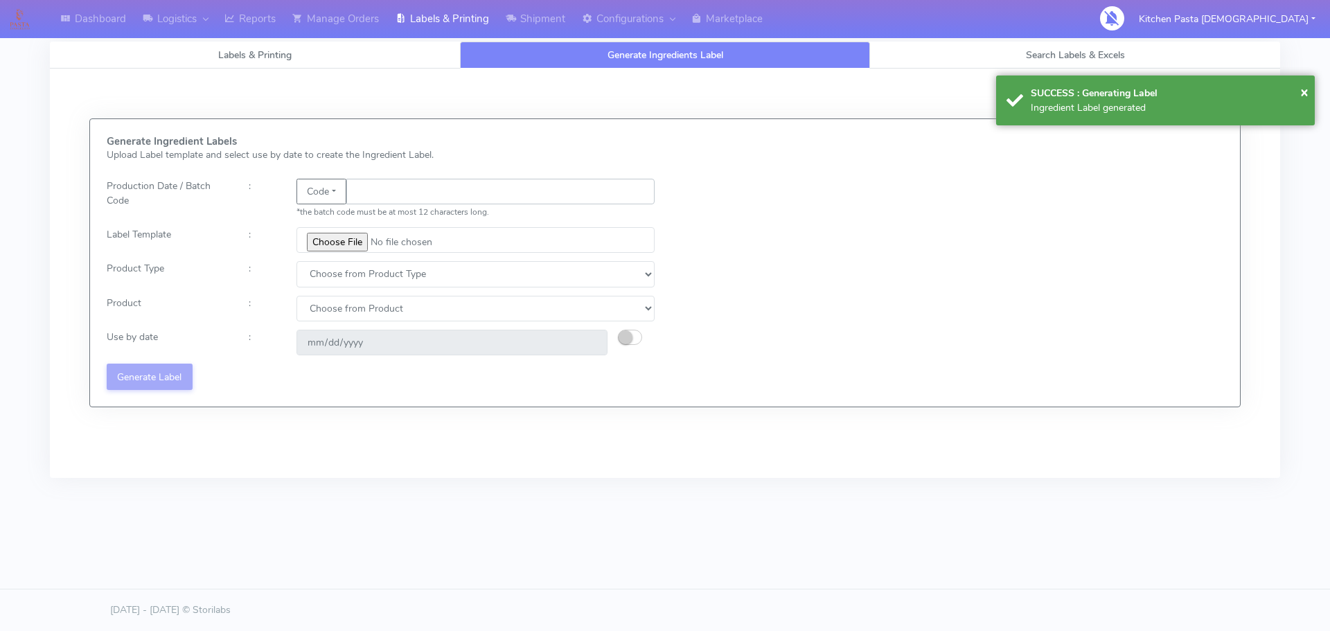
click at [400, 186] on input "text" at bounding box center [500, 192] width 308 height 26
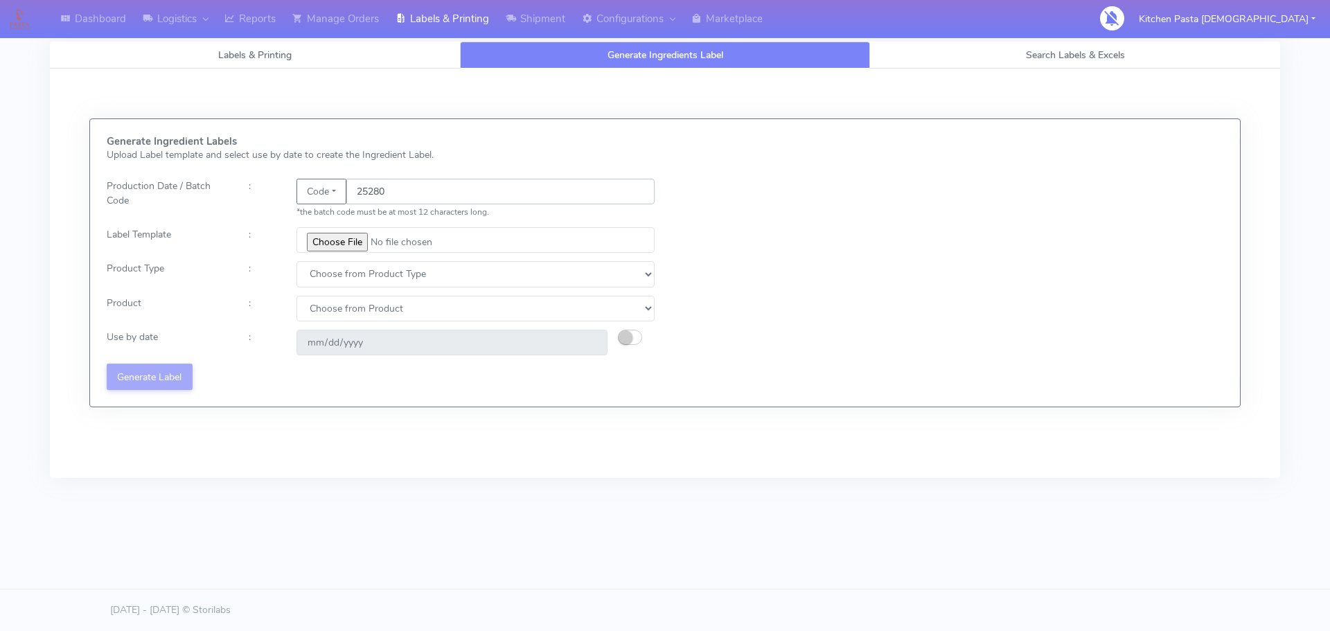
type input "25280"
click at [342, 239] on input "file" at bounding box center [476, 240] width 358 height 26
type input "C:\fakepath\Beef & Chianti Lasagne 1 v3.jpg"
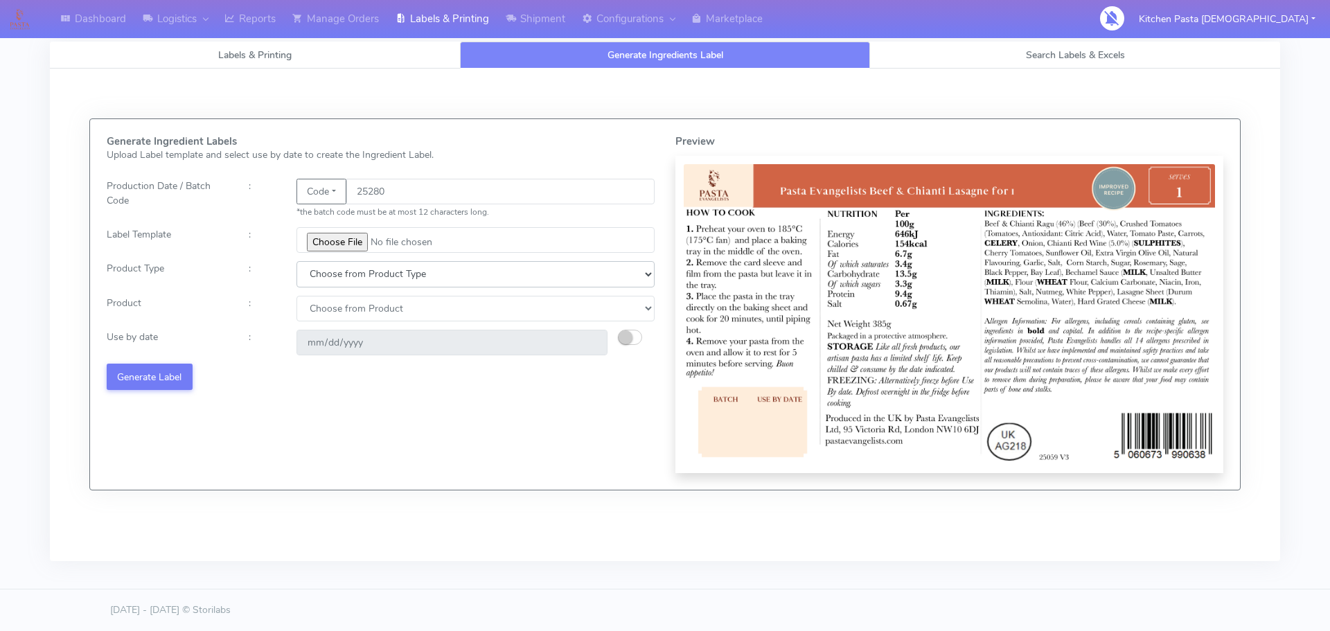
click at [343, 283] on select "Choose from Product Type ECOM ERETAIL CIRCULAR CIRC_DESERTS LASAGNE" at bounding box center [476, 274] width 358 height 26
select select "4"
click at [297, 261] on select "Choose from Product Type ECOM ERETAIL CIRCULAR CIRC_DESERTS LASAGNE" at bounding box center [476, 274] width 358 height 26
click at [333, 311] on select "Choose from Product LASAGNE" at bounding box center [476, 309] width 358 height 26
select select "0"
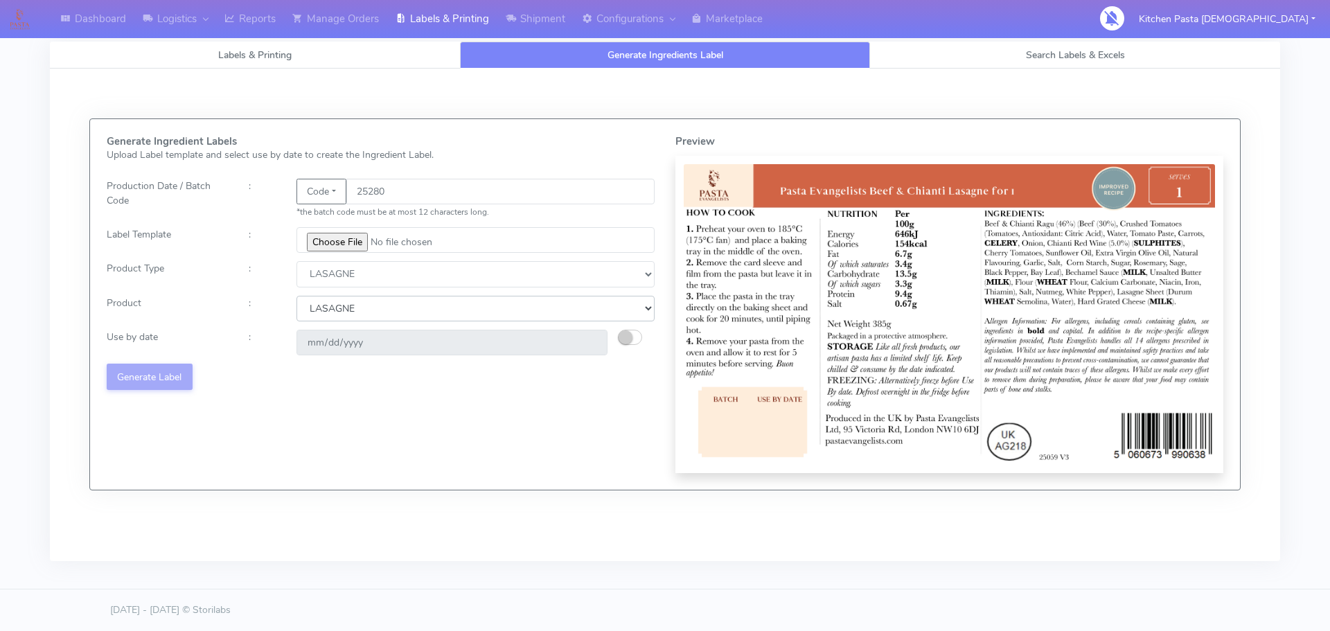
click at [297, 296] on select "Choose from Product LASAGNE" at bounding box center [476, 309] width 358 height 26
click at [627, 336] on small "button" at bounding box center [626, 337] width 14 height 14
click at [590, 341] on input "[DATE]" at bounding box center [452, 343] width 311 height 26
type input "[DATE]"
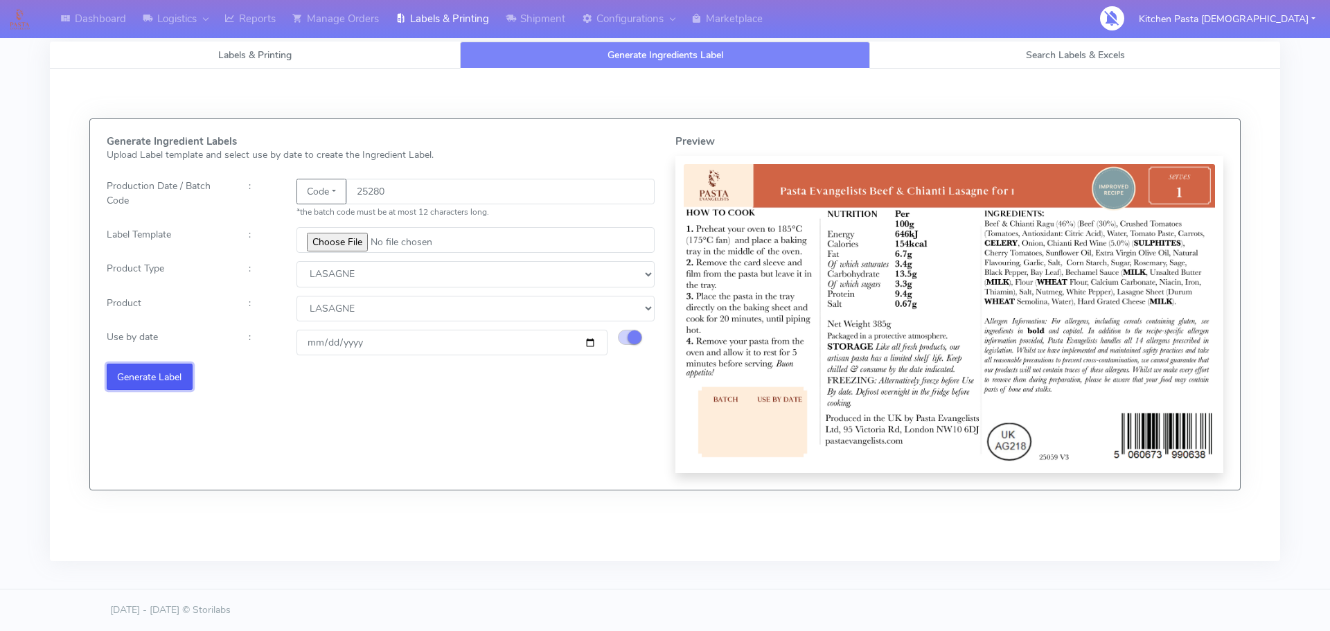
click at [164, 380] on button "Generate Label" at bounding box center [150, 377] width 86 height 26
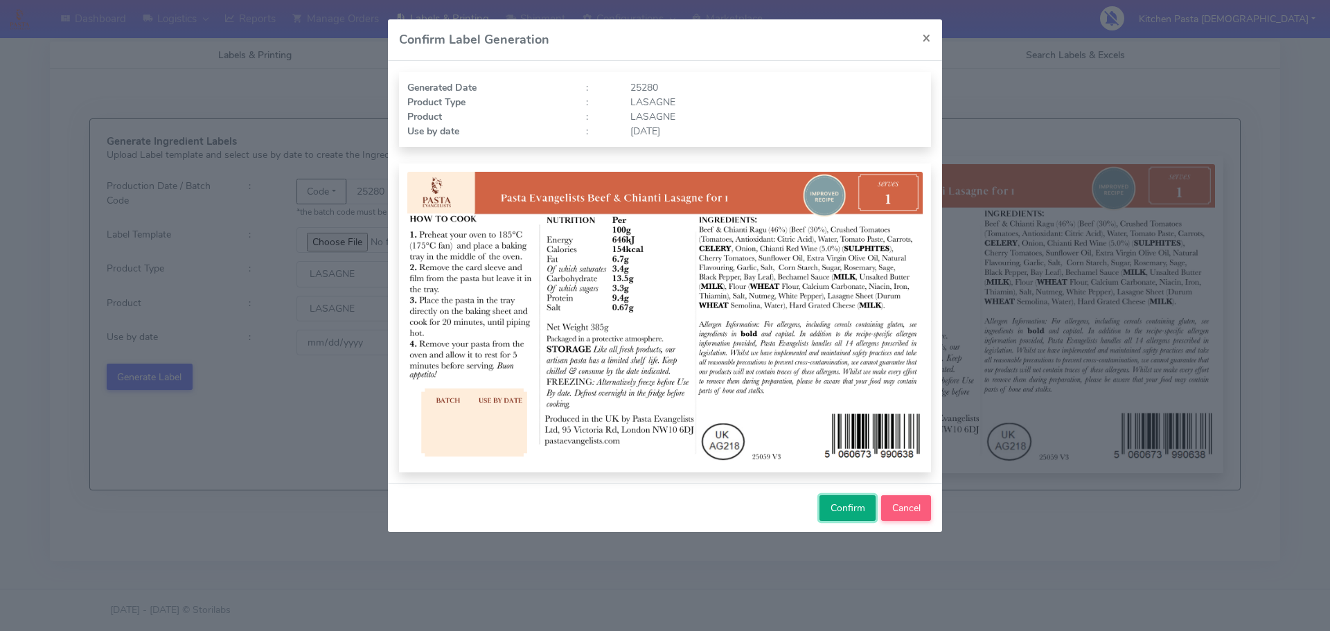
click at [845, 510] on span "Confirm" at bounding box center [848, 508] width 35 height 13
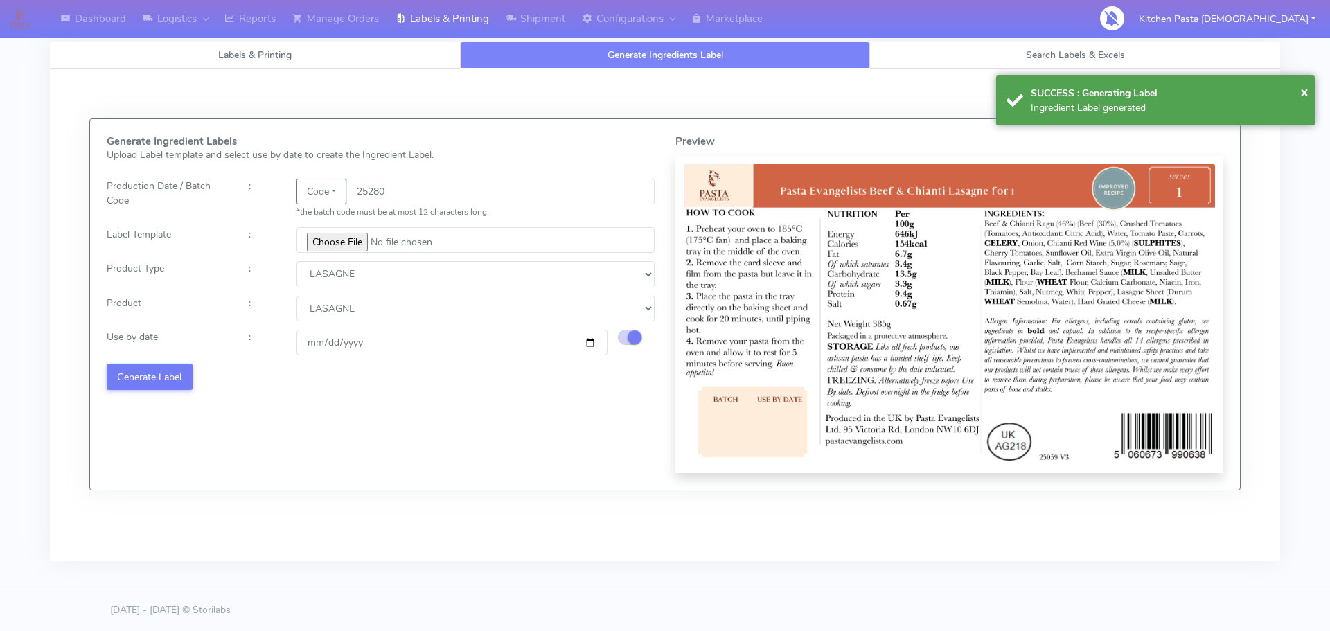
select select
